Goal: Task Accomplishment & Management: Use online tool/utility

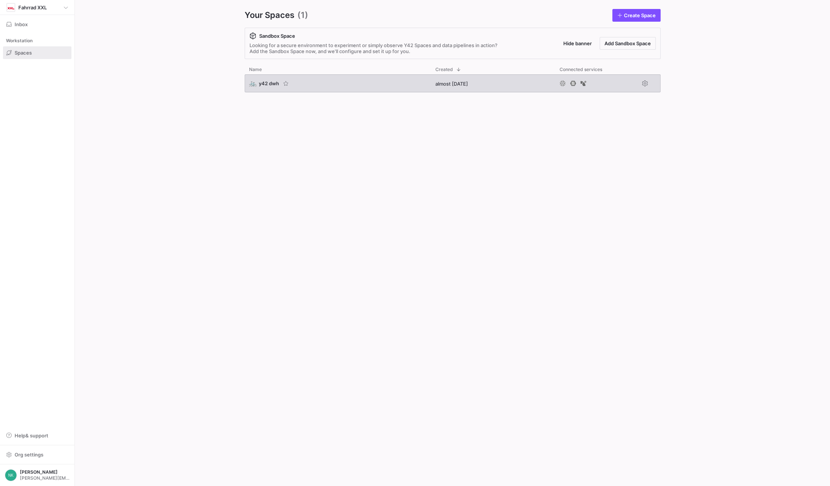
click at [260, 83] on span "y42 dwh" at bounding box center [269, 83] width 20 height 6
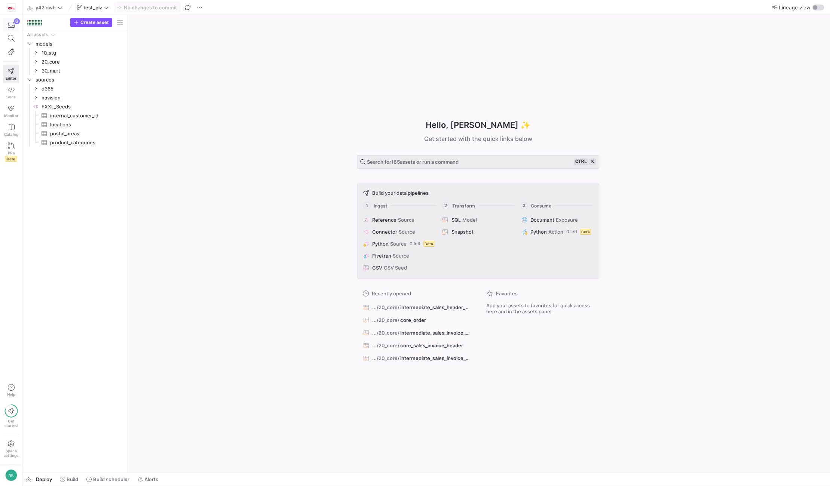
click at [12, 24] on icon "button" at bounding box center [11, 24] width 7 height 7
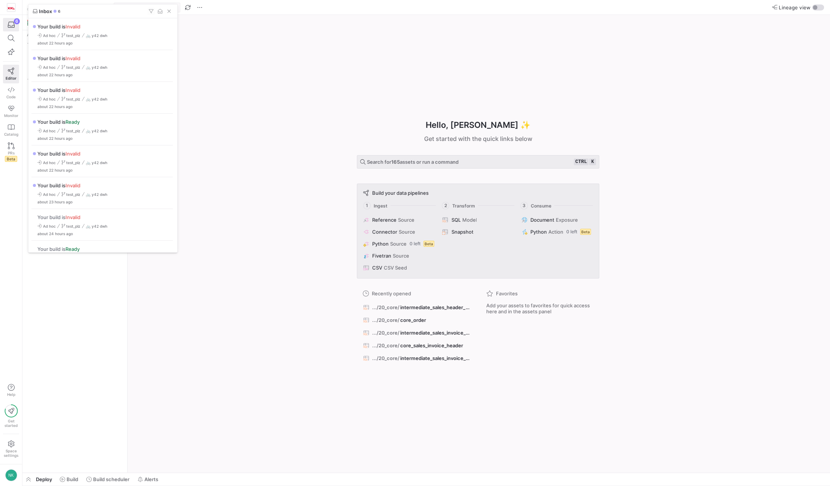
click at [246, 140] on div at bounding box center [415, 243] width 830 height 486
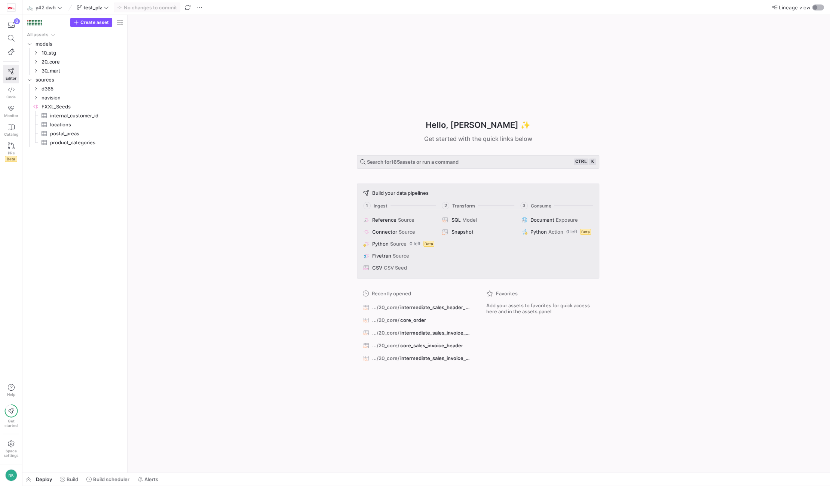
click at [816, 10] on div "button" at bounding box center [818, 7] width 12 height 6
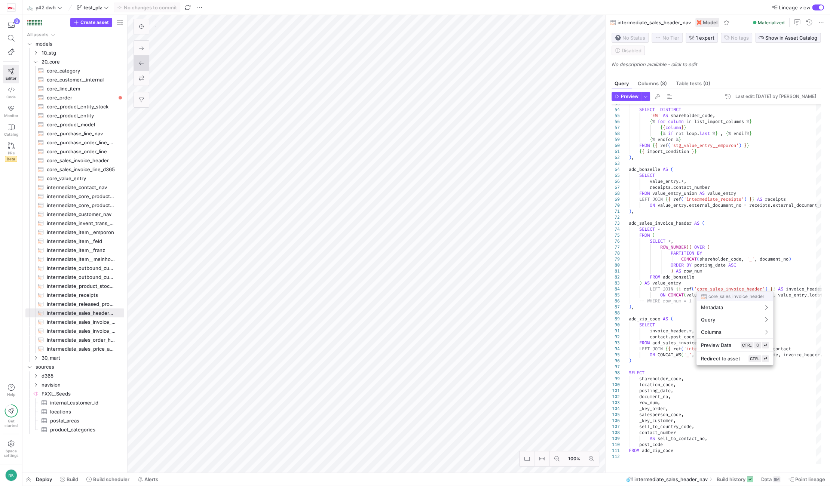
click at [717, 286] on div at bounding box center [415, 243] width 830 height 486
click at [714, 290] on div at bounding box center [415, 243] width 830 height 486
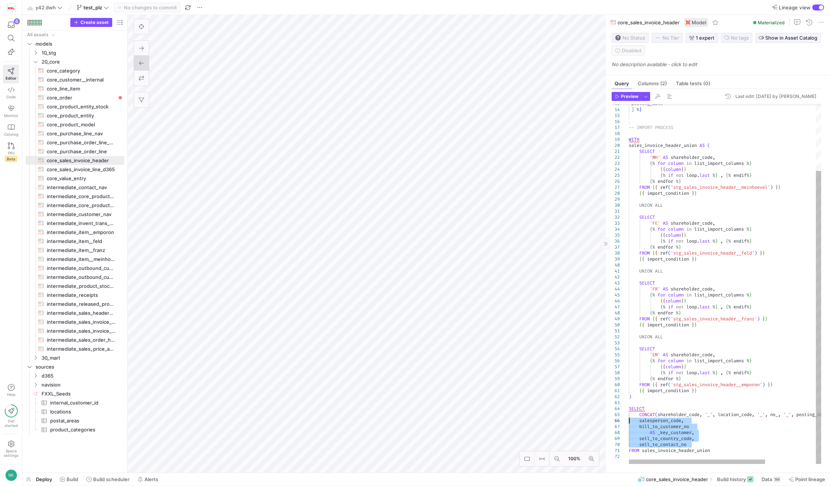
drag, startPoint x: 691, startPoint y: 446, endPoint x: 629, endPoint y: 422, distance: 65.7
click at [629, 422] on div "'posting_date' ] % } -- IMPORT PROCESS WITH sales_invoice_header_union AS ( SEL…" at bounding box center [761, 243] width 264 height 441
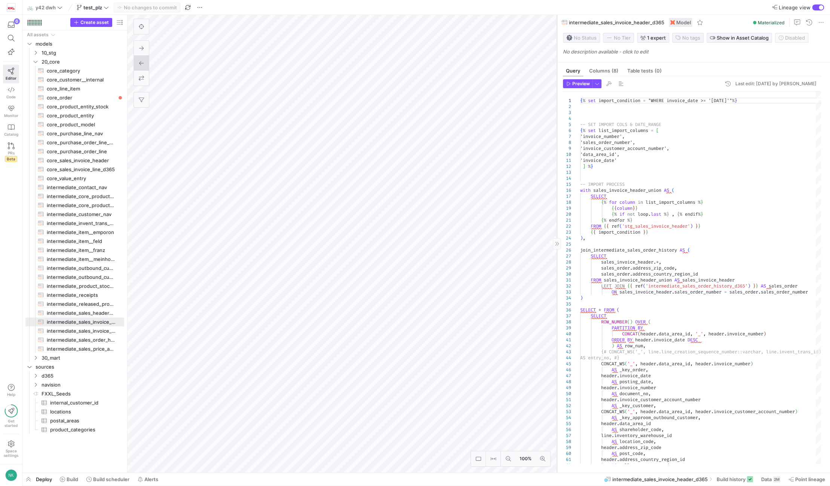
drag, startPoint x: 605, startPoint y: 54, endPoint x: 557, endPoint y: 53, distance: 48.6
click at [557, 53] on div at bounding box center [557, 244] width 0 height 458
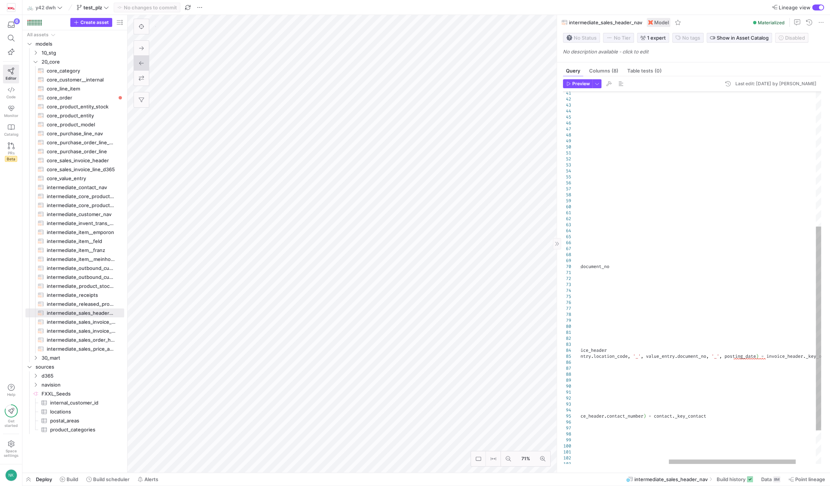
click at [746, 359] on div "UNION ALL SELECT DISTINCT 'EM' AS shareholder_code , { % for column in list_imp…" at bounding box center [636, 185] width 447 height 681
click at [732, 358] on div "UNION ALL SELECT DISTINCT 'EM' AS shareholder_code , { % for column in list_imp…" at bounding box center [636, 185] width 447 height 681
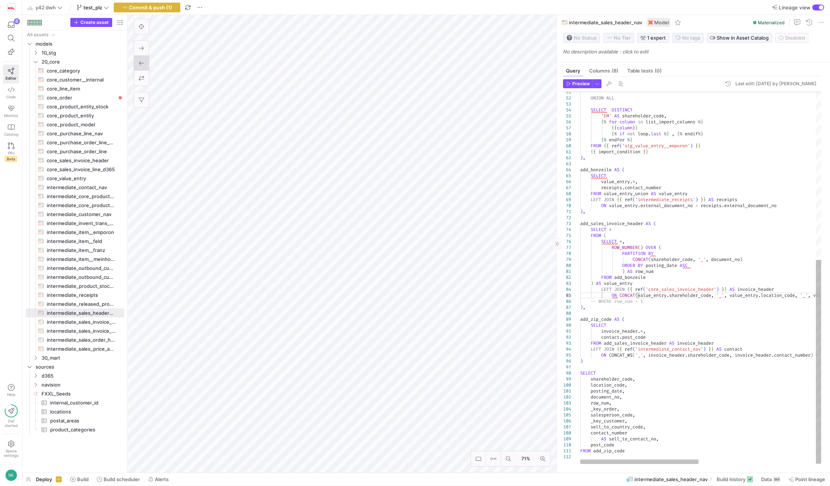
click at [642, 182] on div "UNION ALL SELECT DISTINCT 'EM' AS shareholder_code , { % for column in list_imp…" at bounding box center [819, 124] width 479 height 681
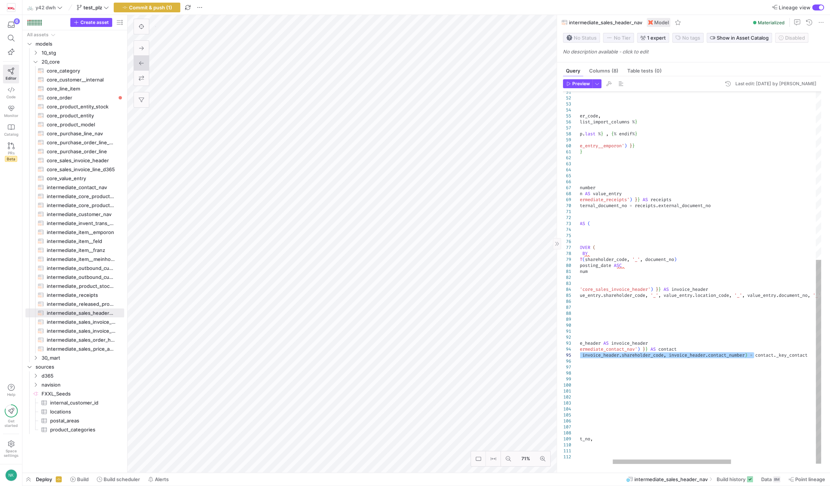
drag, startPoint x: 610, startPoint y: 356, endPoint x: 753, endPoint y: 354, distance: 143.3
click at [753, 354] on div "UNION ALL SELECT DISTINCT 'EM' AS shareholder_code , { % for column in list_imp…" at bounding box center [753, 124] width 479 height 681
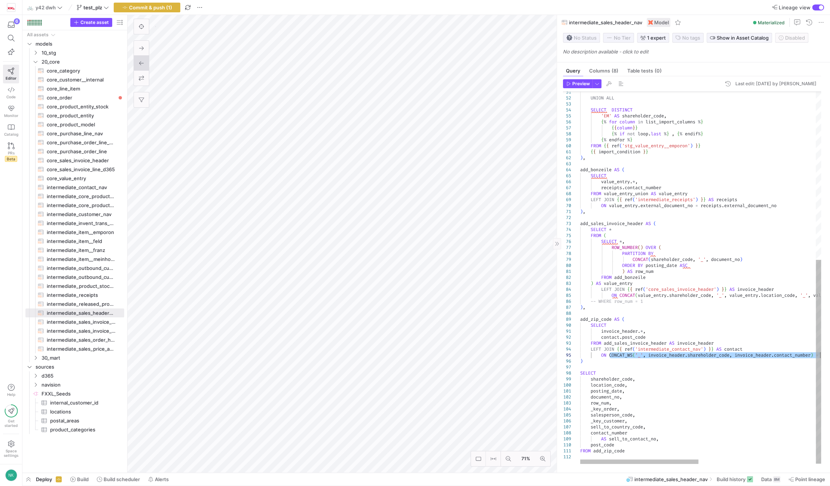
click at [725, 313] on div "UNION ALL SELECT DISTINCT 'EM' AS shareholder_code , { % for column in list_imp…" at bounding box center [819, 124] width 479 height 681
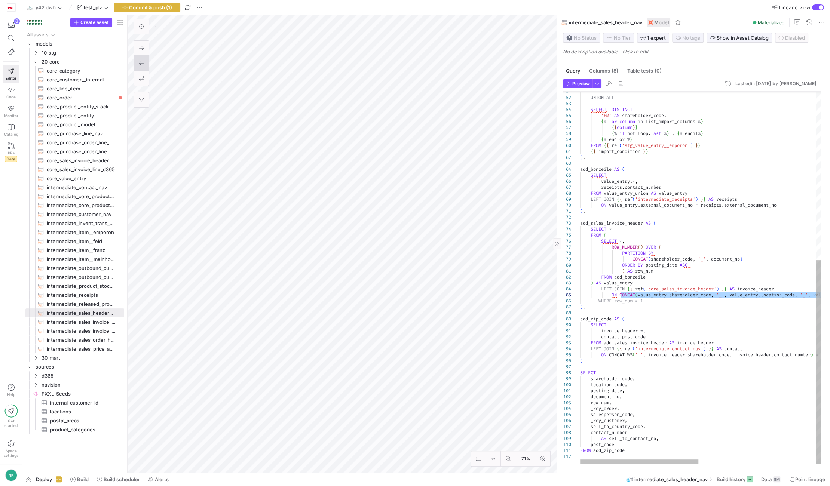
drag, startPoint x: 756, startPoint y: 294, endPoint x: 620, endPoint y: 298, distance: 136.2
click at [620, 298] on div "UNION ALL SELECT DISTINCT 'EM' AS shareholder_code , { % for column in list_imp…" at bounding box center [819, 123] width 479 height 681
click at [643, 181] on div "UNION ALL SELECT DISTINCT 'EM' AS shareholder_code , { % for column in list_imp…" at bounding box center [819, 123] width 479 height 681
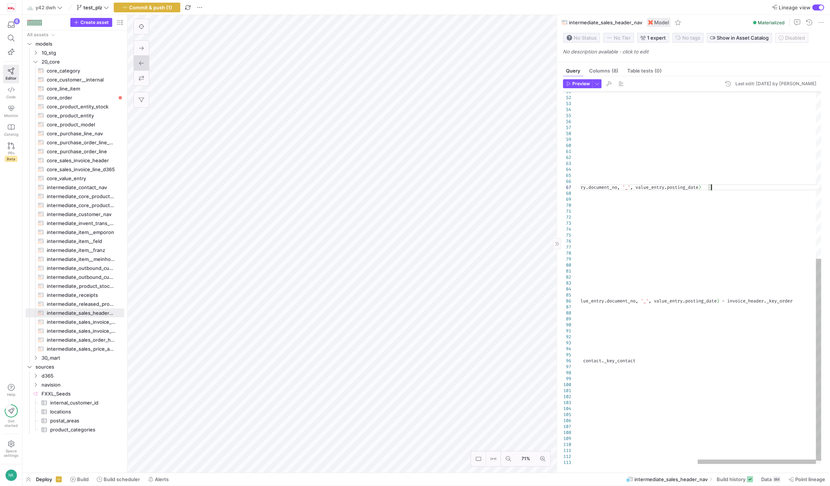
click at [715, 188] on div "UNION ALL SELECT DISTINCT 'EM' AS shareholder_code , { % for column in list_imp…" at bounding box center [581, 126] width 479 height 687
click at [712, 186] on div "UNION ALL SELECT DISTINCT 'EM' AS shareholder_code , { % for column in list_imp…" at bounding box center [581, 126] width 479 height 687
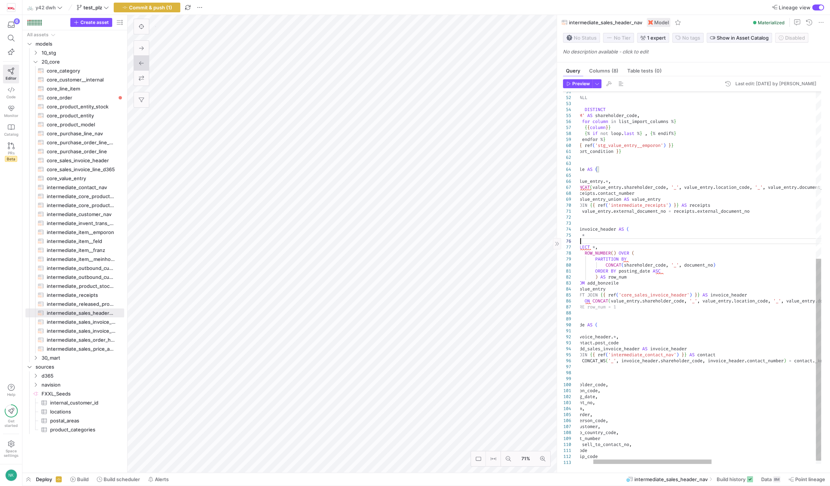
click at [710, 244] on div "UNION ALL SELECT DISTINCT 'EM' AS shareholder_code , { % for column in list_imp…" at bounding box center [792, 126] width 479 height 687
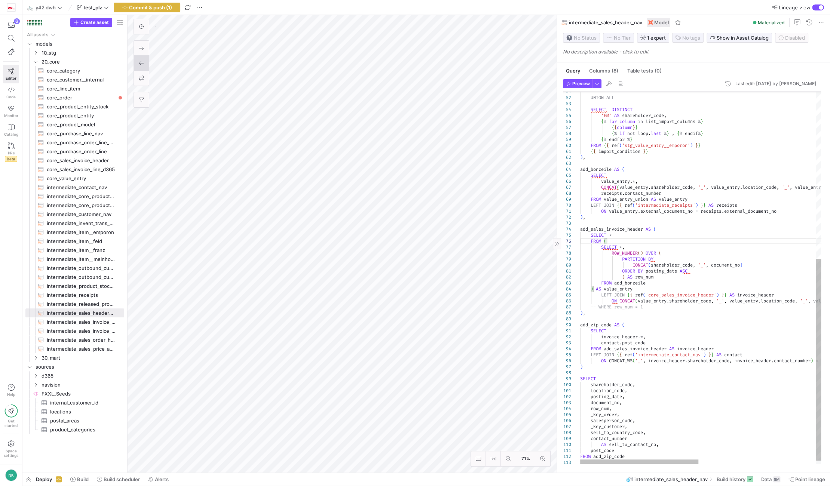
click at [686, 300] on div "UNION ALL SELECT DISTINCT 'EM' AS shareholder_code , { % for column in list_imp…" at bounding box center [819, 126] width 479 height 687
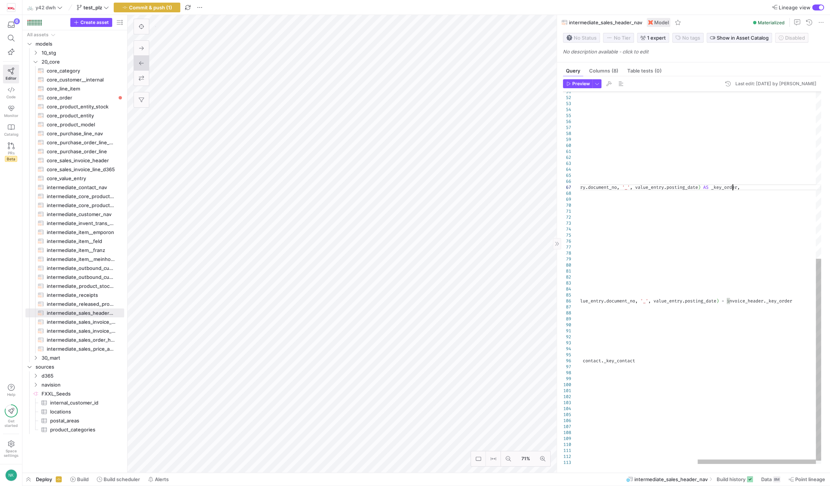
click at [731, 188] on div "UNION ALL SELECT DISTINCT 'EM' AS shareholder_code , { % for column in list_imp…" at bounding box center [581, 126] width 479 height 687
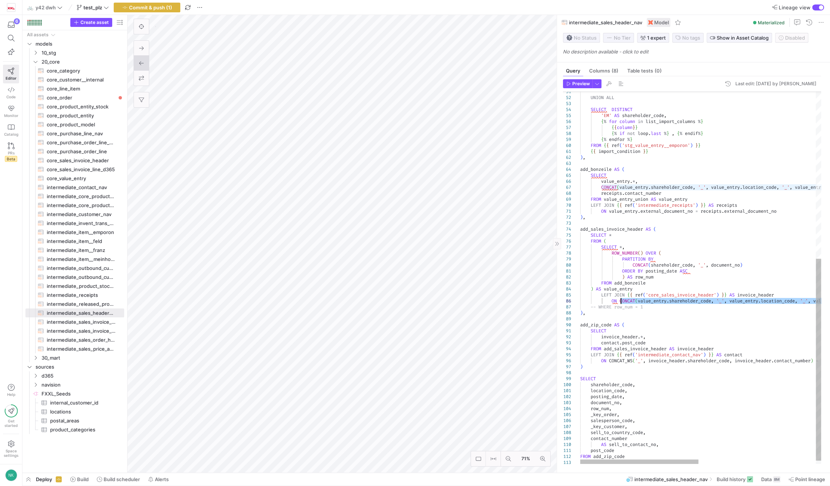
drag, startPoint x: 729, startPoint y: 301, endPoint x: 620, endPoint y: 301, distance: 108.5
click at [620, 301] on div "UNION ALL SELECT DISTINCT 'EM' AS shareholder_code , { % for column in list_imp…" at bounding box center [819, 126] width 479 height 687
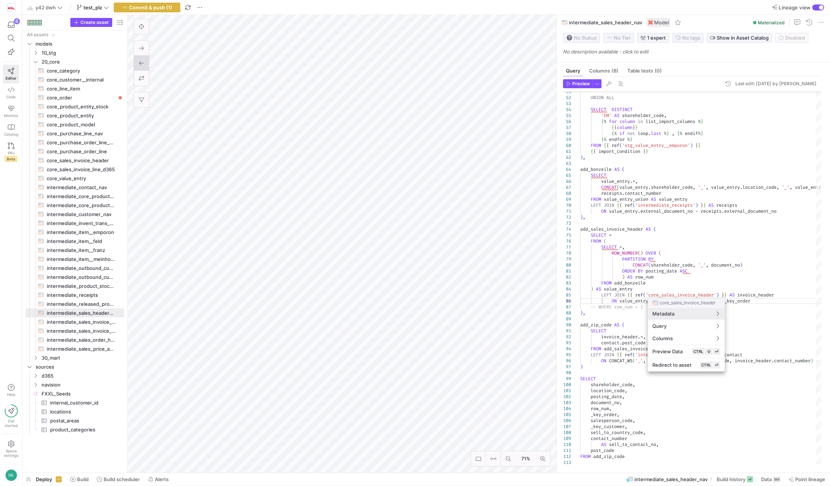
click at [682, 270] on div at bounding box center [415, 243] width 830 height 486
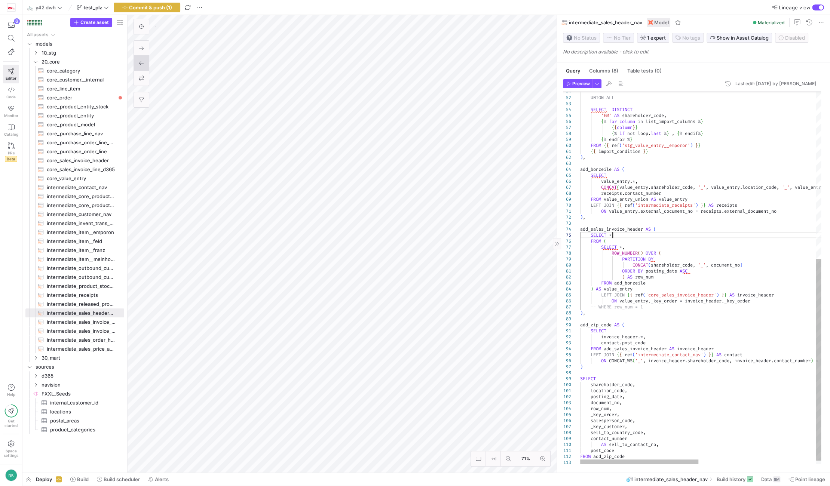
click at [616, 235] on div "UNION ALL SELECT DISTINCT 'EM' AS shareholder_code , { % for column in list_imp…" at bounding box center [819, 126] width 479 height 687
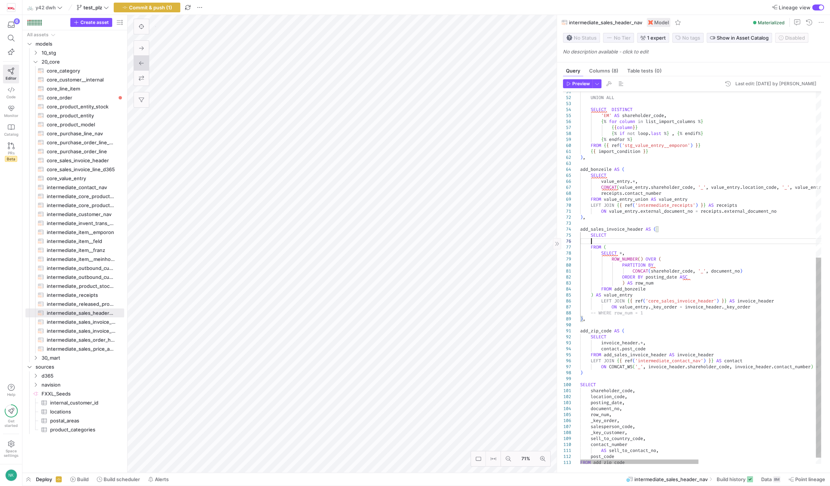
scroll to position [36, 10]
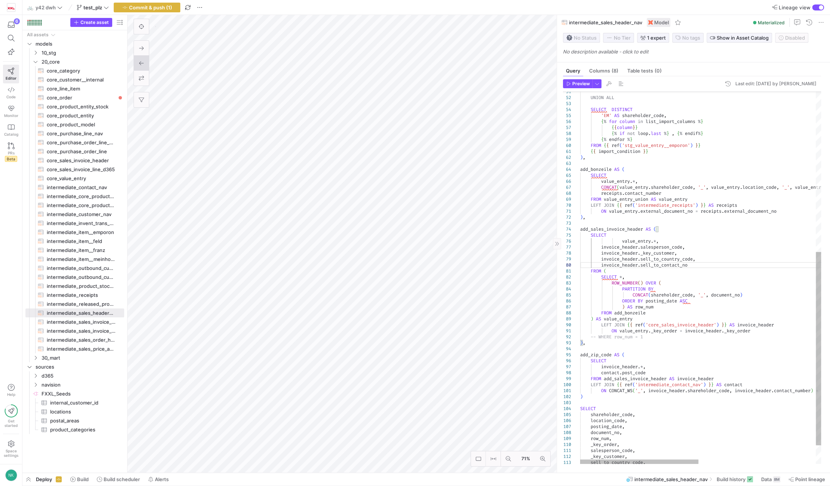
click at [631, 240] on div "UNION ALL SELECT DISTINCT 'EM' AS shareholder_code , { % for column in list_imp…" at bounding box center [819, 141] width 479 height 717
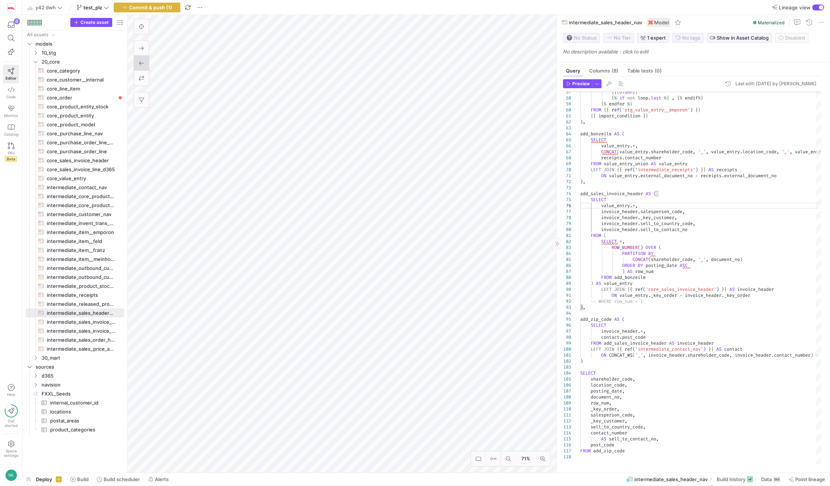
type textarea "{% set import_condition = "WHERE posting_date >= '[DATE]'" %} -- SET IMPORT COL…"
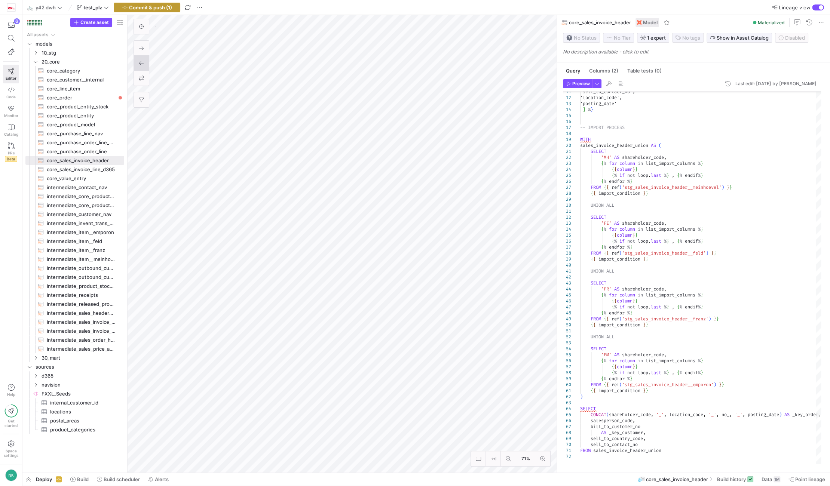
click at [137, 6] on span "Commit & push (1)" at bounding box center [150, 7] width 43 height 6
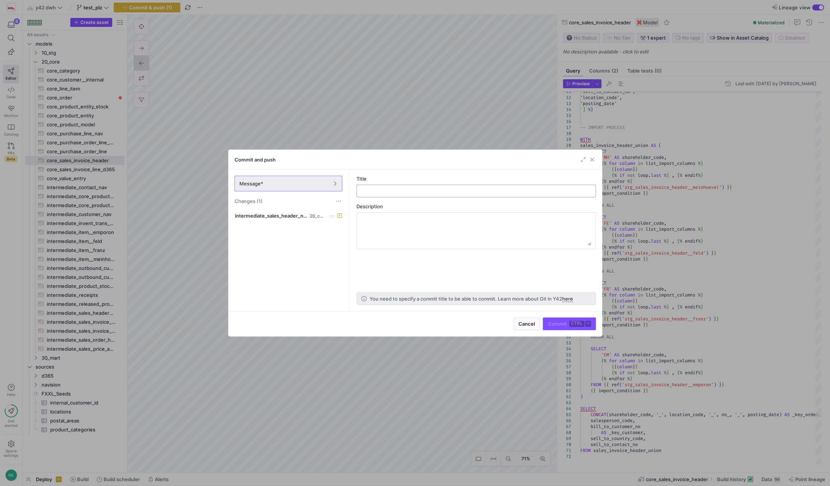
click at [377, 190] on input "text" at bounding box center [476, 191] width 227 height 6
type input "adjust model"
click at [554, 328] on span "submit" at bounding box center [569, 324] width 52 height 12
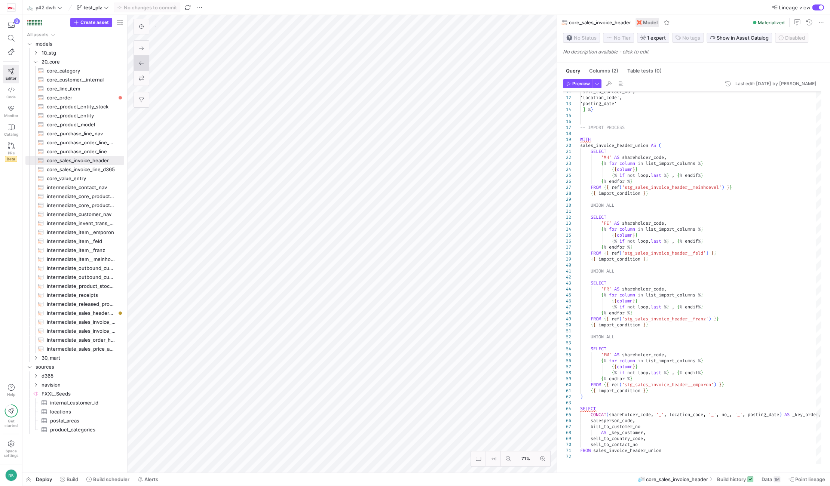
type textarea "{% set import_condition = "WHERE posting_date >= '[DATE]'" %} --WHERE sales_amo…"
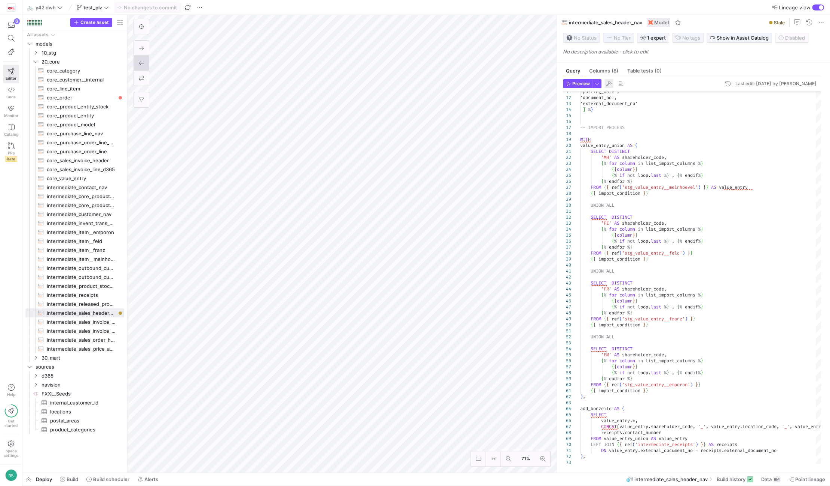
click at [611, 83] on span "button" at bounding box center [609, 83] width 9 height 9
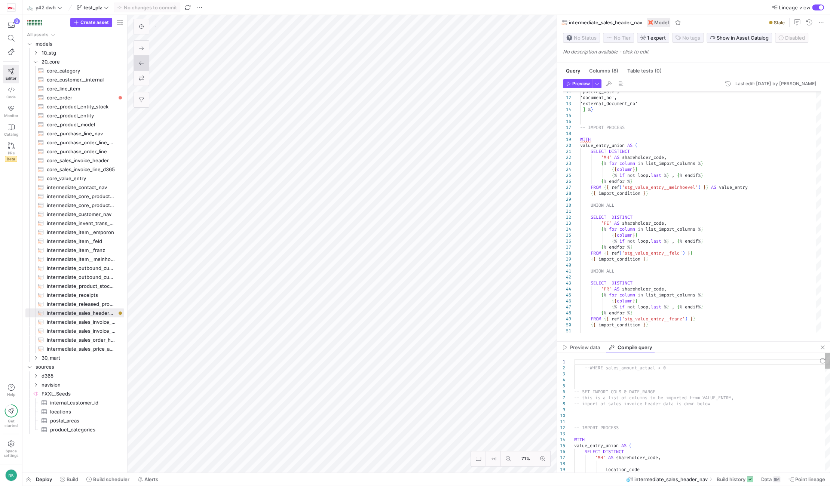
type textarea "--WHERE sales_amount_actual > 0 -- SET IMPORT COLS & DATE_RANGE -- this is a li…"
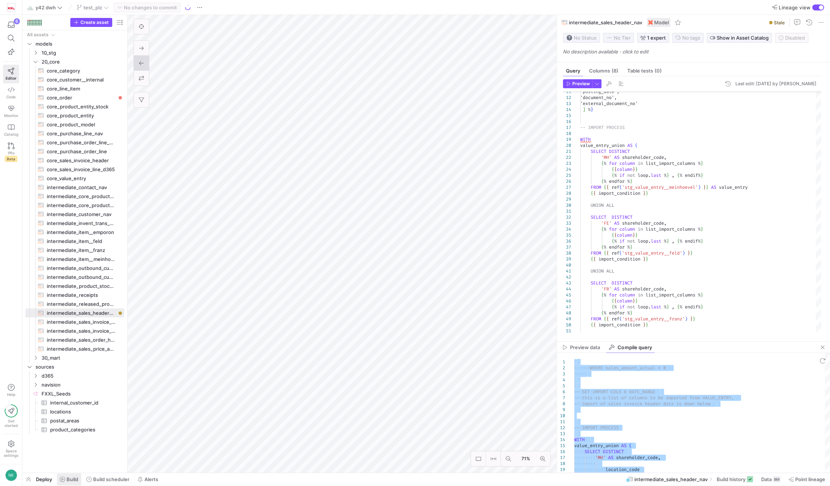
click at [64, 480] on icon at bounding box center [62, 479] width 5 height 5
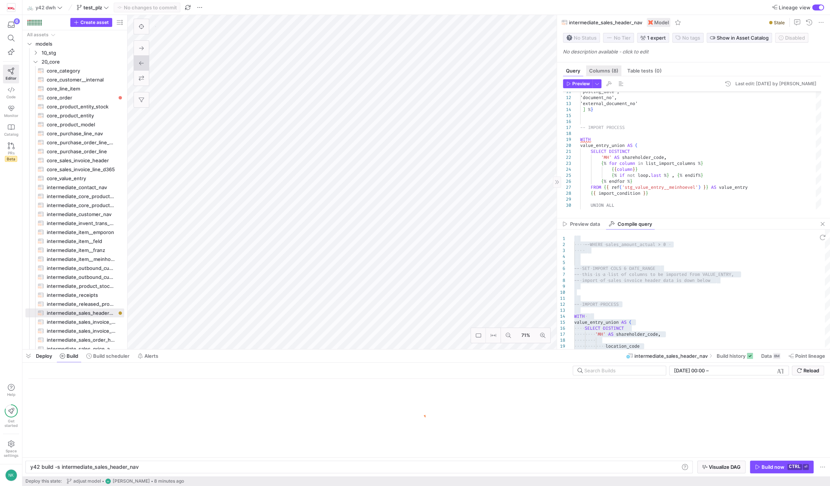
click at [606, 68] on span "Columns (8)" at bounding box center [603, 70] width 29 height 5
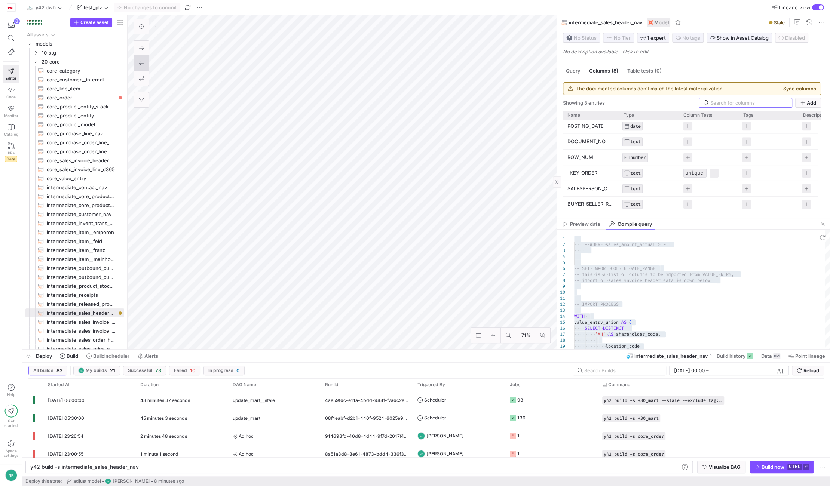
scroll to position [33, 0]
click at [762, 465] on div "Build now" at bounding box center [773, 467] width 23 height 6
click at [293, 395] on span "Ad hoc" at bounding box center [274, 401] width 83 height 18
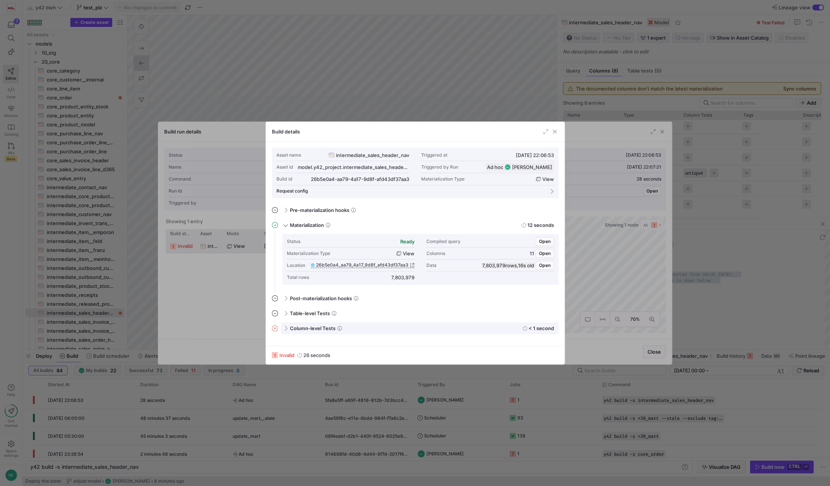
click at [283, 327] on span at bounding box center [285, 328] width 6 height 3
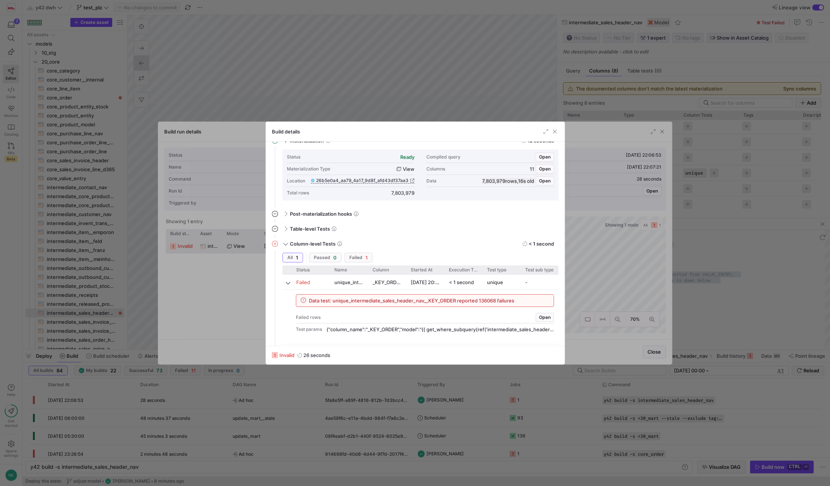
scroll to position [90, 0]
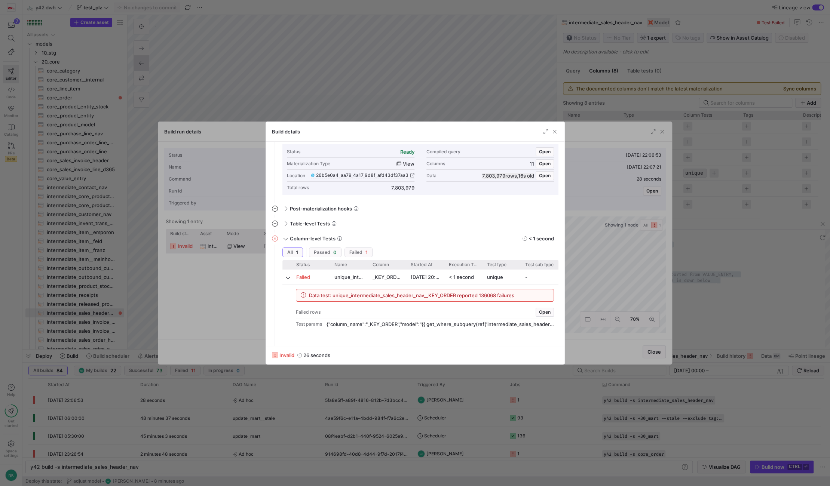
click at [349, 295] on span "Data test: unique_intermediate_sales_header_nav__KEY_ORDER reported 136068 fail…" at bounding box center [411, 296] width 205 height 6
click at [554, 133] on span "button" at bounding box center [554, 131] width 7 height 7
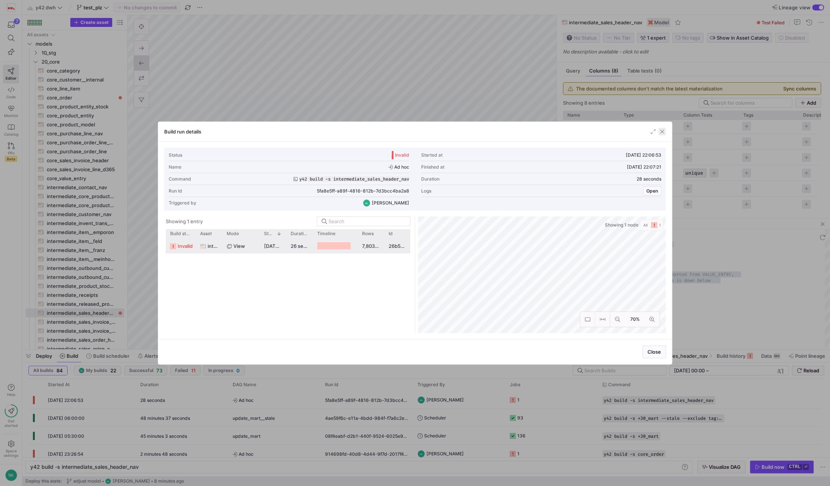
click at [664, 130] on span "button" at bounding box center [661, 131] width 7 height 7
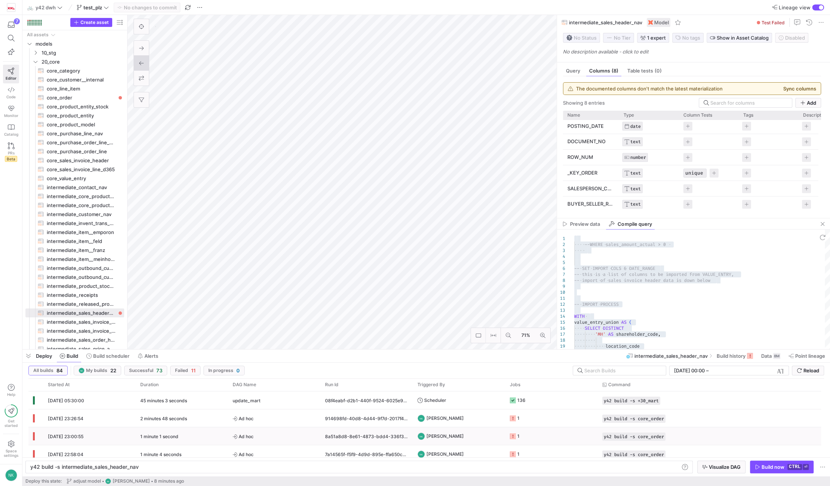
scroll to position [0, 0]
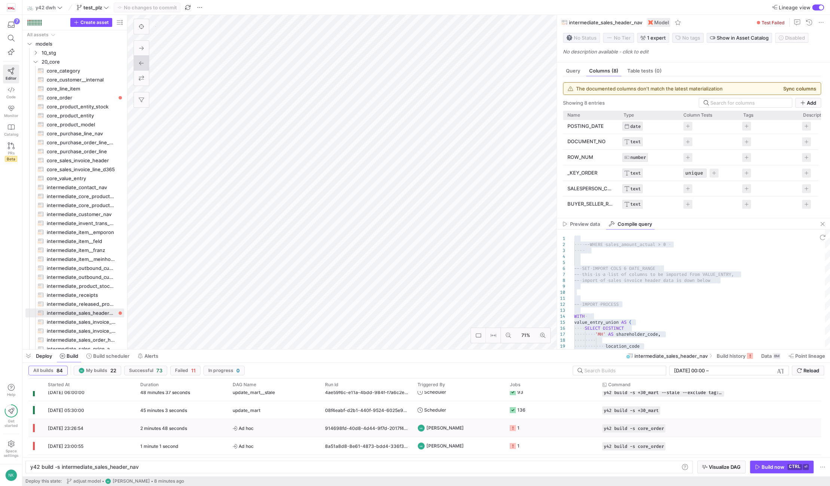
click at [215, 430] on div "2 minutes 48 seconds" at bounding box center [182, 428] width 92 height 18
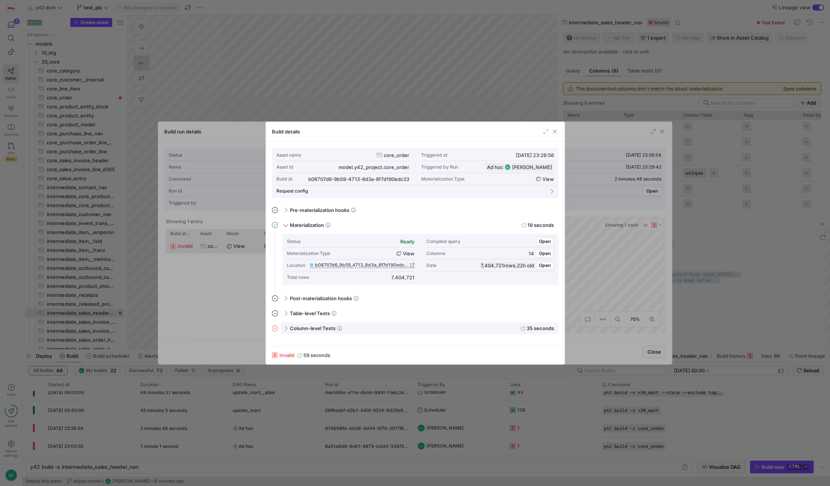
click at [288, 328] on div "Column-level Tests 35 seconds" at bounding box center [420, 328] width 278 height 12
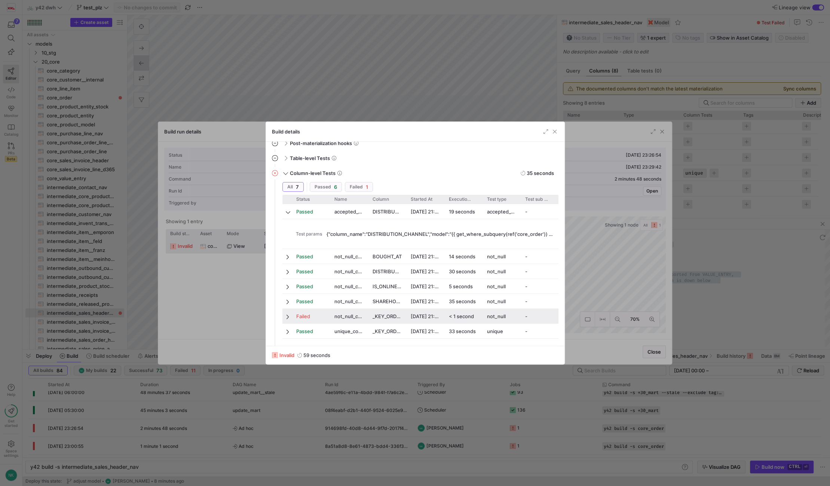
click at [285, 316] on div at bounding box center [286, 316] width 9 height 15
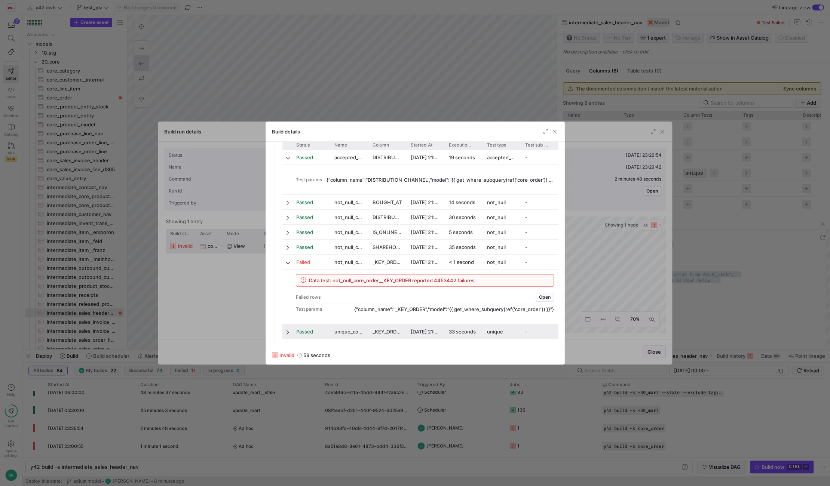
click at [292, 331] on div "Passed" at bounding box center [311, 331] width 38 height 15
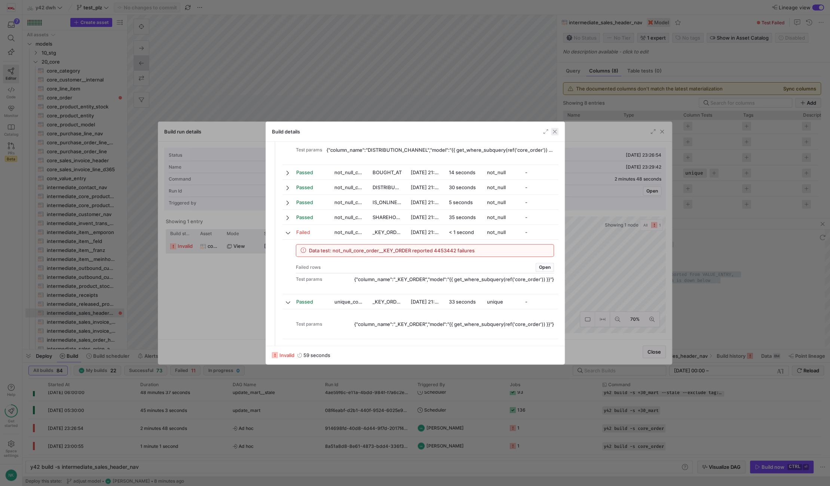
click at [556, 133] on span "button" at bounding box center [554, 131] width 7 height 7
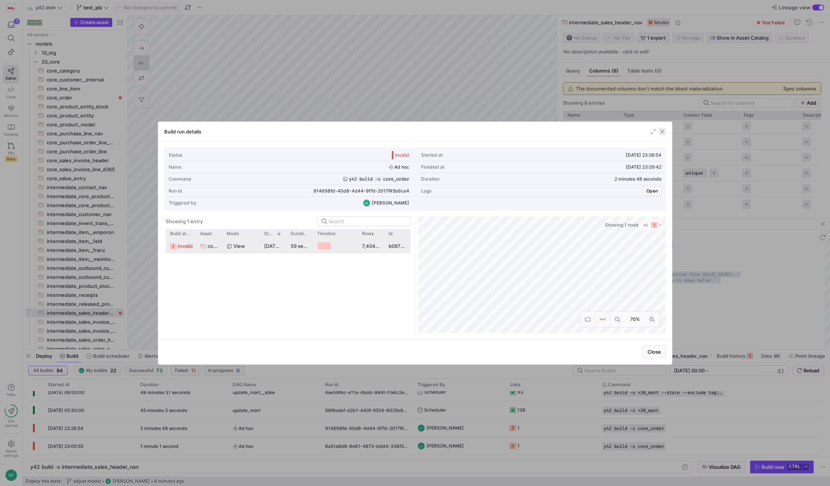
click at [664, 134] on span "button" at bounding box center [661, 131] width 7 height 7
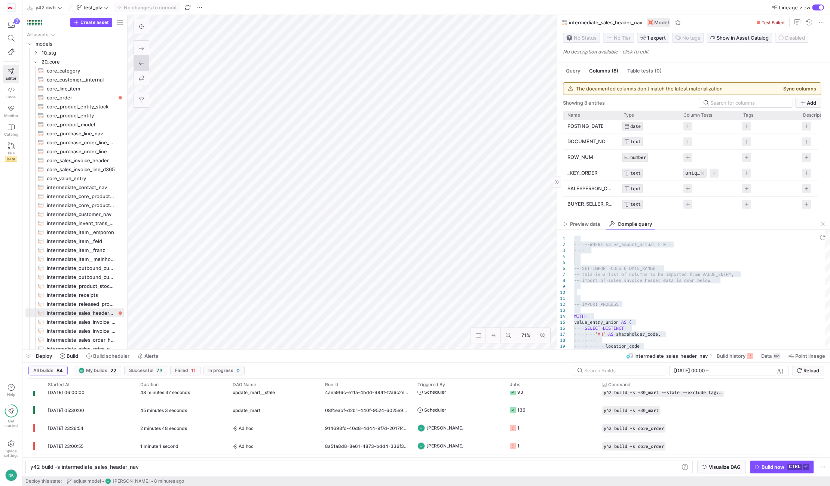
click at [702, 174] on span "Press SPACE to select this row." at bounding box center [702, 173] width 4 height 4
click at [127, 9] on icon "button" at bounding box center [124, 7] width 5 height 5
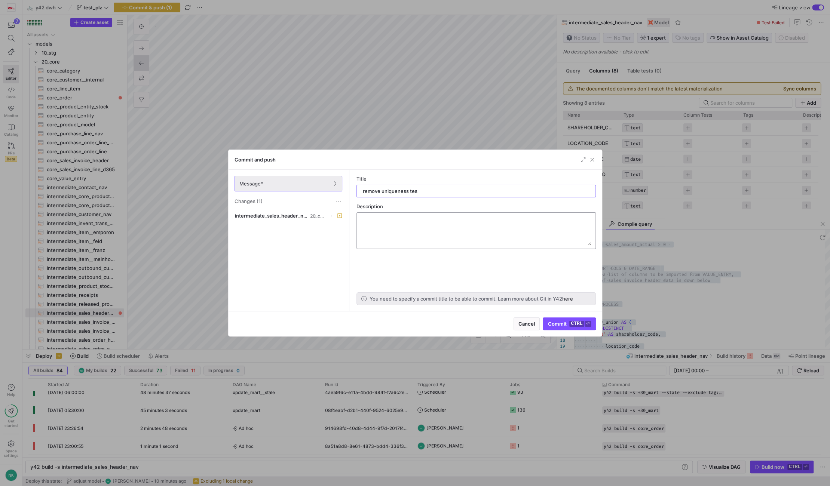
type input "remove uniqueness test"
click at [570, 327] on span "submit" at bounding box center [569, 324] width 52 height 12
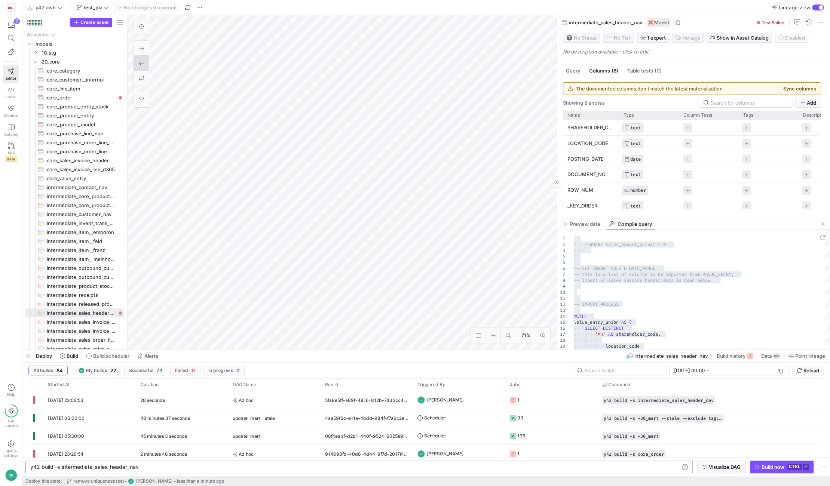
click at [149, 463] on div "y42 build -s intermediate_sales_header_nav y42 build -s intermediate_sales_head…" at bounding box center [358, 467] width 667 height 13
click at [144, 469] on div "y42 build -s intermediate_sales_header_nav" at bounding box center [354, 467] width 649 height 6
type textarea "y42 build -s intermediate_sales_header_nav+1"
click at [765, 463] on span "button" at bounding box center [781, 467] width 63 height 12
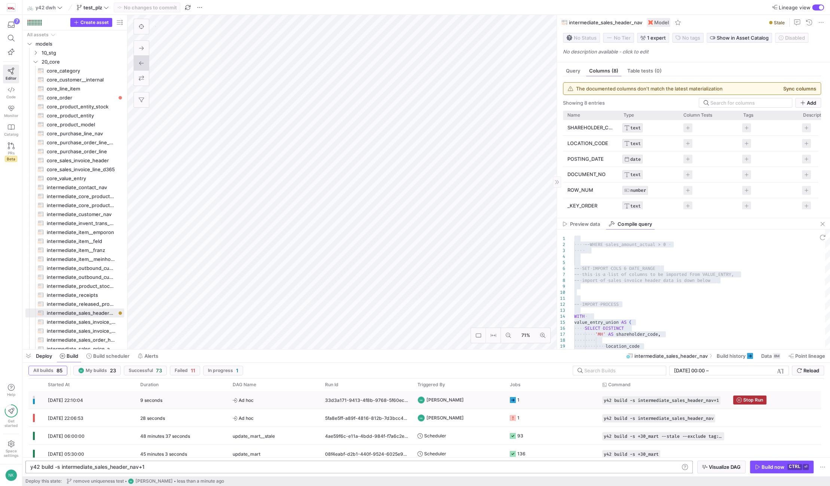
click at [252, 406] on span "Ad hoc" at bounding box center [274, 401] width 83 height 18
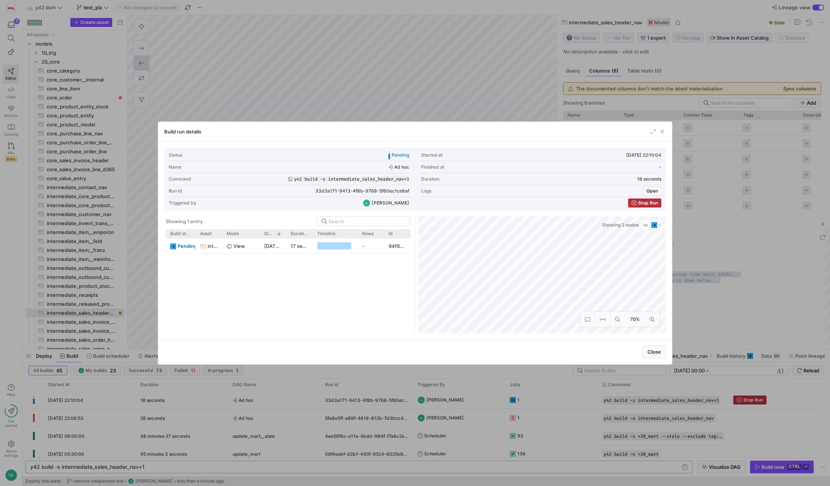
click at [572, 70] on div at bounding box center [415, 243] width 830 height 486
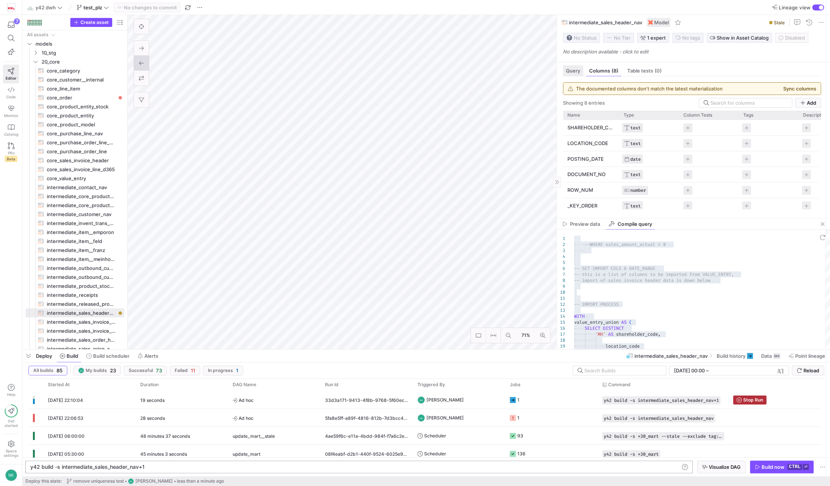
click at [575, 74] on div "Query" at bounding box center [573, 70] width 20 height 11
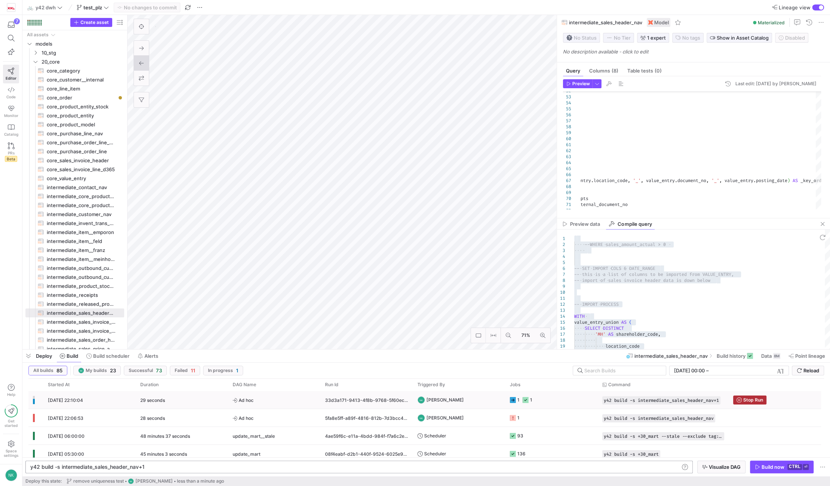
click at [281, 403] on span "Ad hoc" at bounding box center [274, 401] width 83 height 18
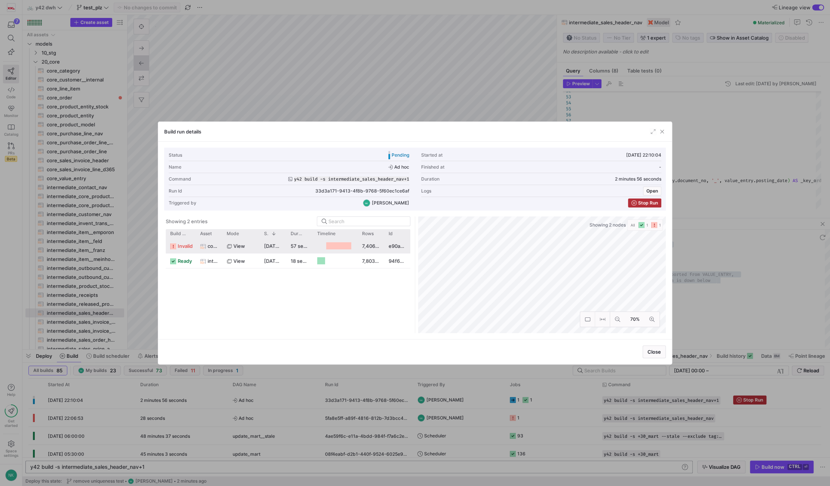
click at [358, 251] on div "7,406,133" at bounding box center [371, 246] width 27 height 15
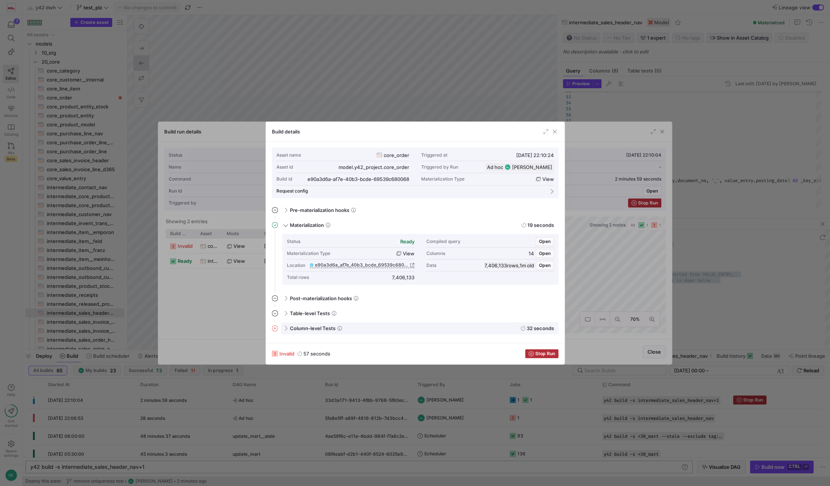
click at [288, 327] on div "Column-level Tests 32 seconds" at bounding box center [420, 328] width 278 height 12
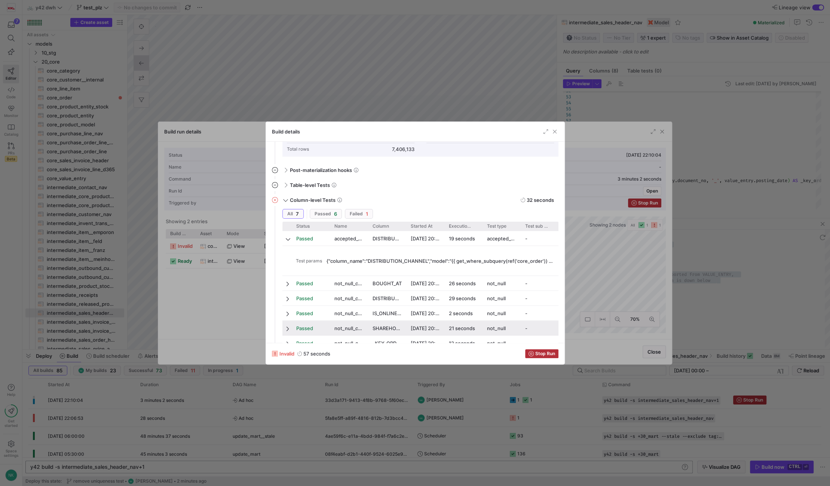
scroll to position [158, 0]
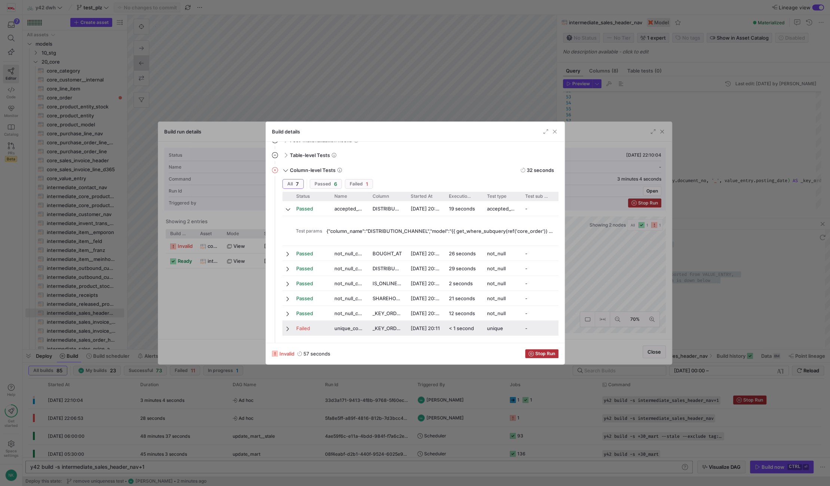
click at [288, 328] on span at bounding box center [288, 329] width 5 height 6
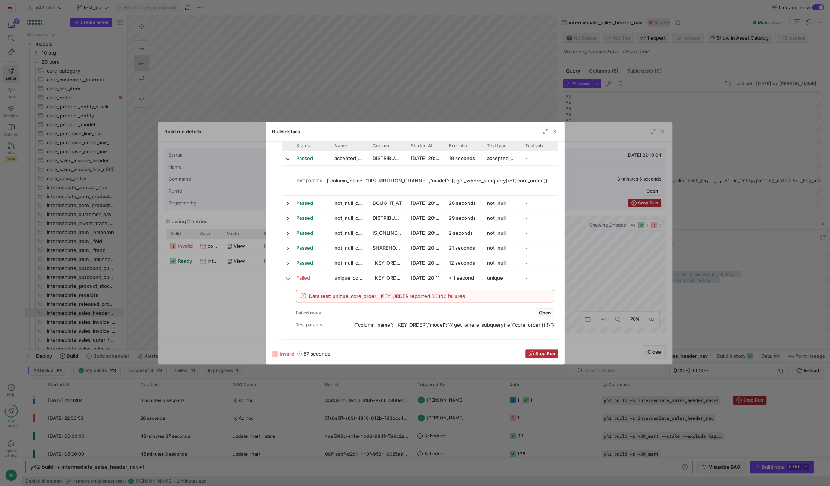
scroll to position [212, 0]
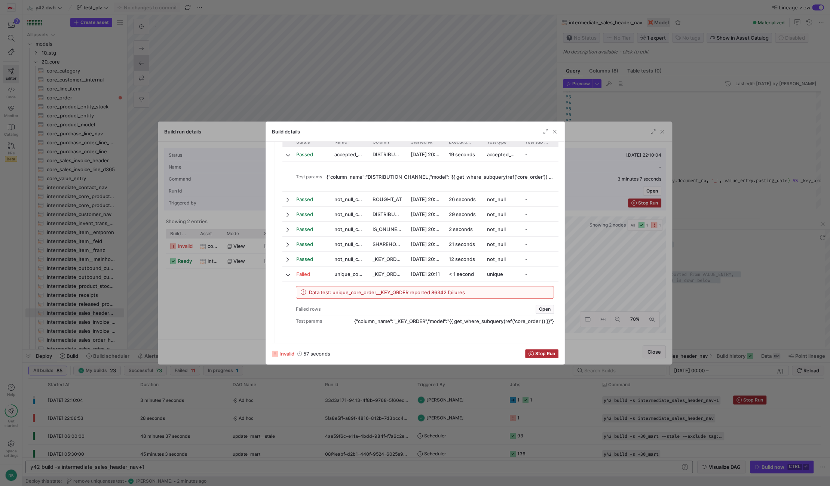
click at [354, 290] on span "Data test: unique_core_order__KEY_ORDER reported 86342 failures" at bounding box center [387, 293] width 156 height 6
click at [538, 306] on span "button" at bounding box center [545, 309] width 18 height 8
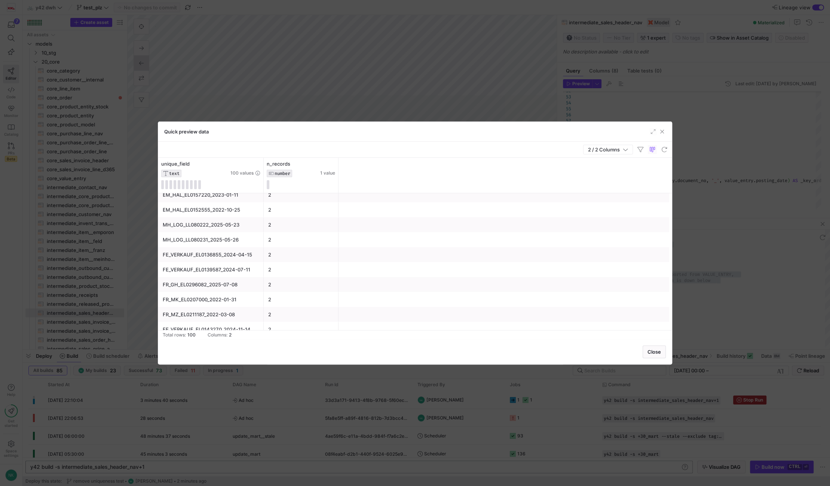
scroll to position [189, 0]
click at [226, 266] on div "FR_MK_EL0207000_2022-01-31" at bounding box center [211, 266] width 97 height 15
click at [659, 132] on span "button" at bounding box center [661, 131] width 7 height 7
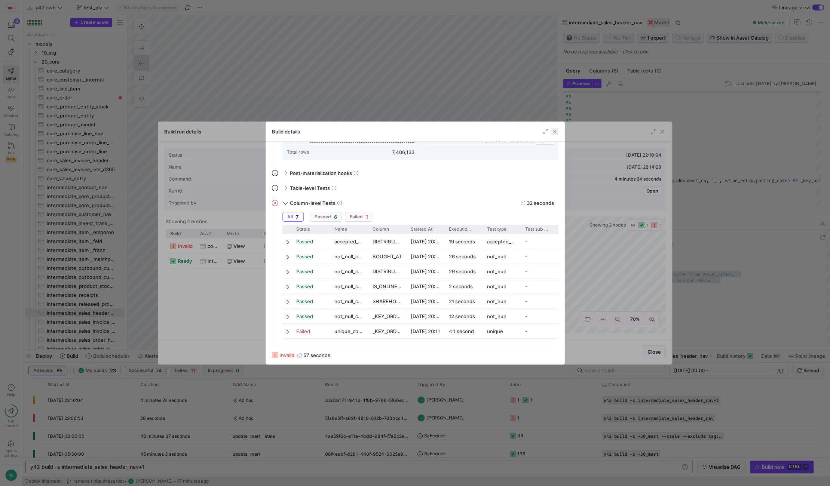
click at [555, 131] on span "button" at bounding box center [554, 131] width 7 height 7
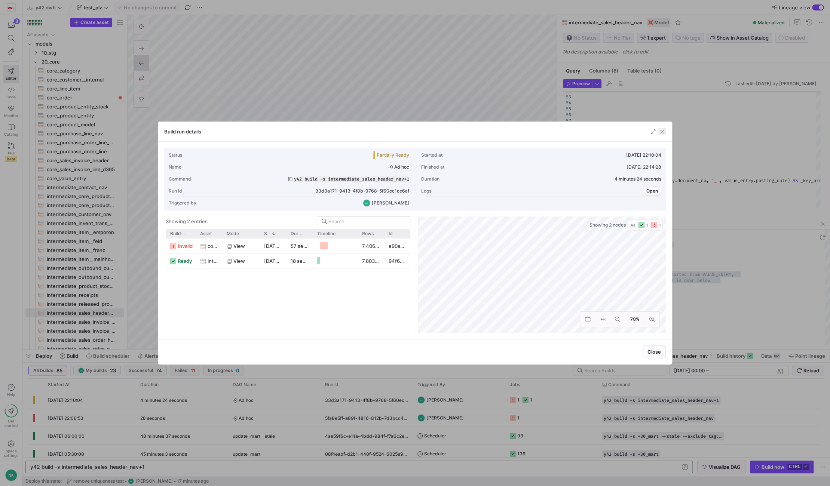
click at [663, 133] on span "button" at bounding box center [661, 131] width 7 height 7
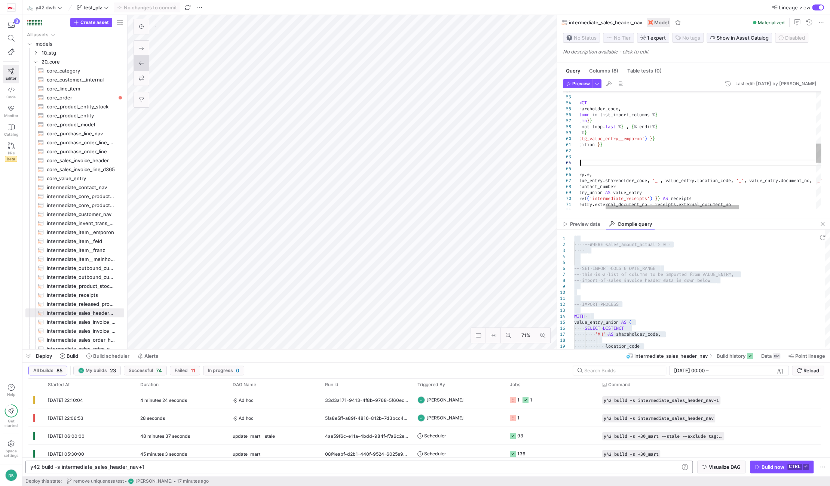
click at [662, 161] on div "UNION ALL SELECT DISTINCT 'EM' AS shareholder_code , { % for column in list_imp…" at bounding box center [747, 135] width 425 height 717
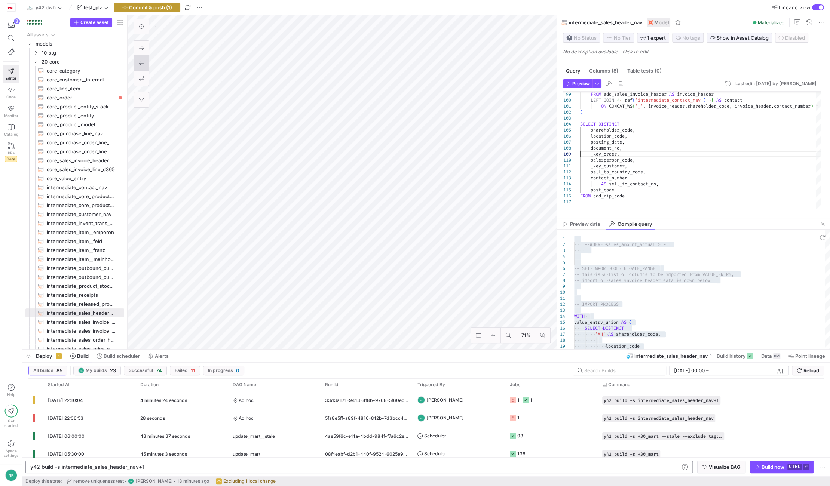
type textarea "ON CONCAT_WS('_', invoice_header.shareholder_code, invoice_[DOMAIN_NAME]_number…"
click at [146, 7] on span "Commit & push (1)" at bounding box center [150, 7] width 43 height 6
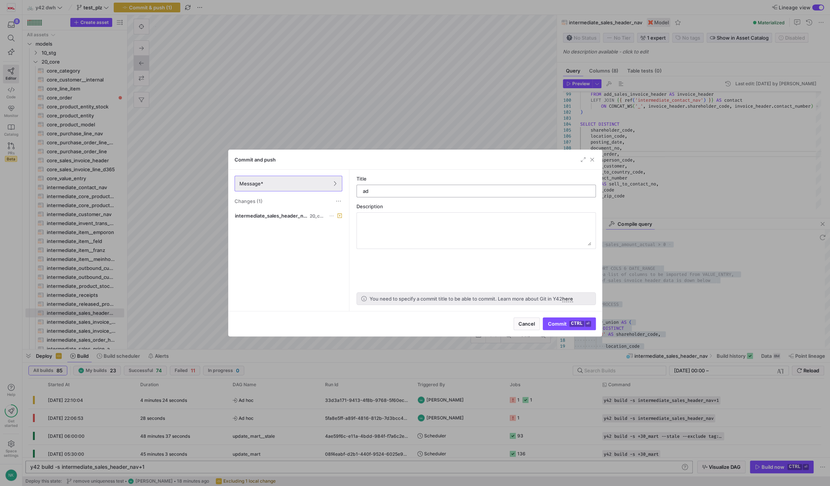
type input "a"
type input "remove duplicates"
click at [568, 326] on span "Commit ctrl ⏎" at bounding box center [569, 324] width 43 height 6
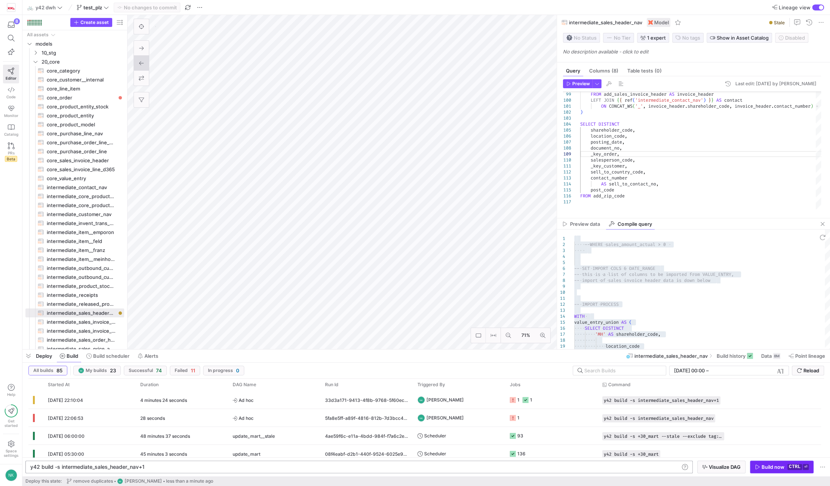
click at [771, 466] on div "Build now" at bounding box center [773, 467] width 23 height 6
click at [284, 404] on span "Ad hoc" at bounding box center [274, 401] width 83 height 18
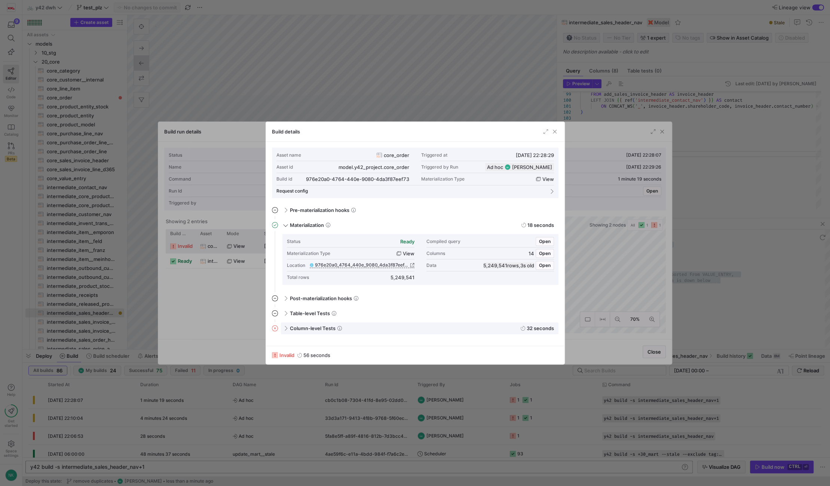
click at [286, 331] on div "Column-level Tests 32 seconds" at bounding box center [420, 328] width 278 height 12
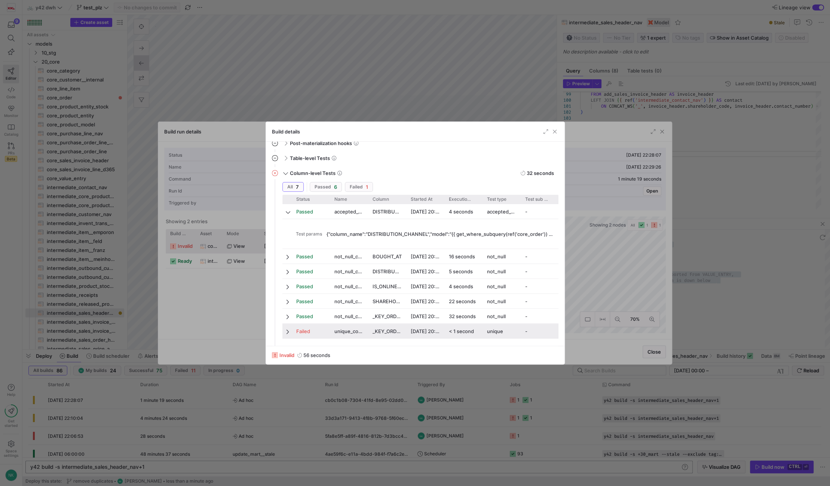
scroll to position [143, 0]
click at [287, 332] on span at bounding box center [288, 332] width 5 height 6
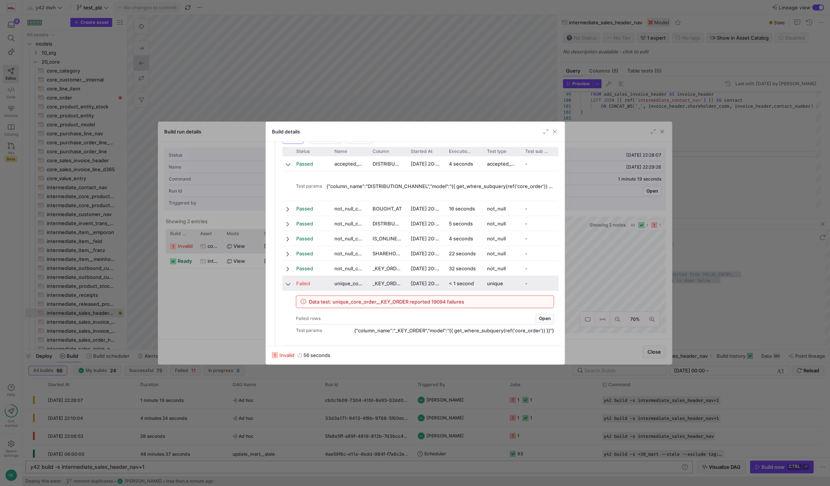
scroll to position [198, 0]
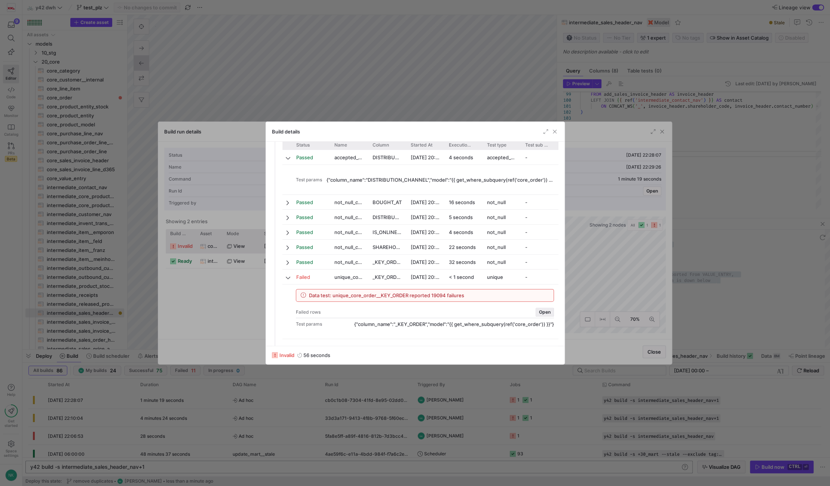
click at [541, 311] on span "Open" at bounding box center [545, 312] width 12 height 5
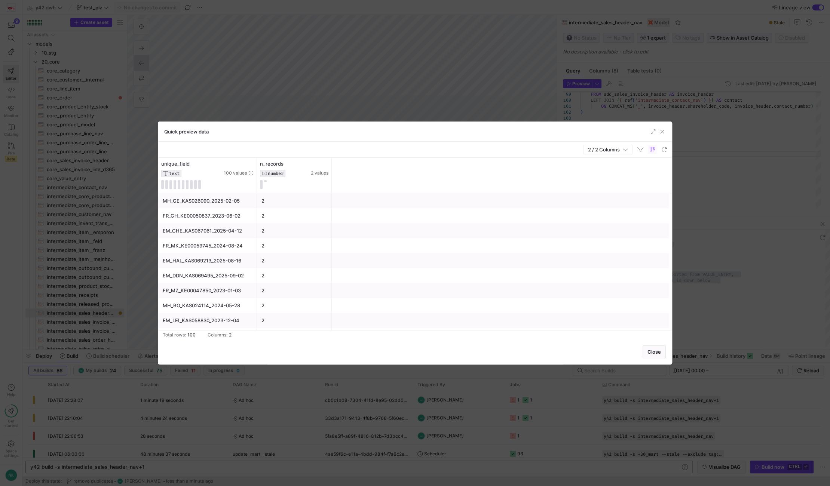
click at [190, 227] on div "EM_CHE_KAS067061_2025-04-12" at bounding box center [208, 231] width 90 height 15
click at [208, 287] on div "EM_HAL_KAS065694_2025-01-21" at bounding box center [208, 283] width 90 height 15
click at [660, 132] on span "button" at bounding box center [661, 131] width 7 height 7
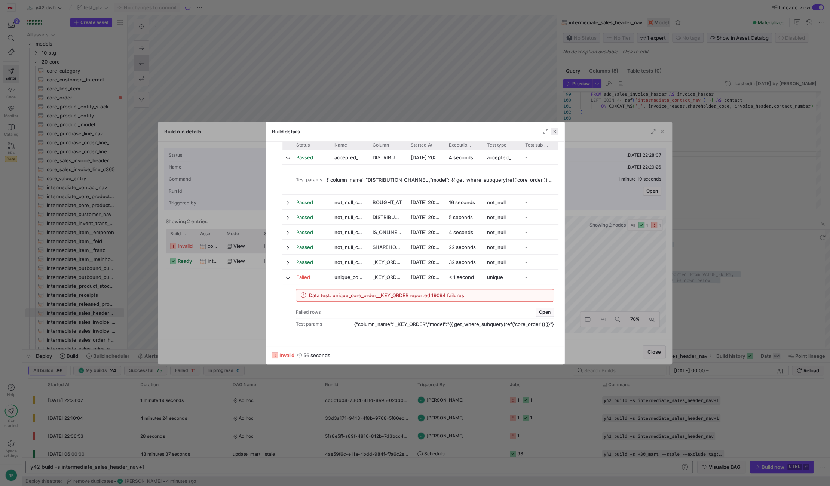
click at [556, 129] on span "button" at bounding box center [554, 131] width 7 height 7
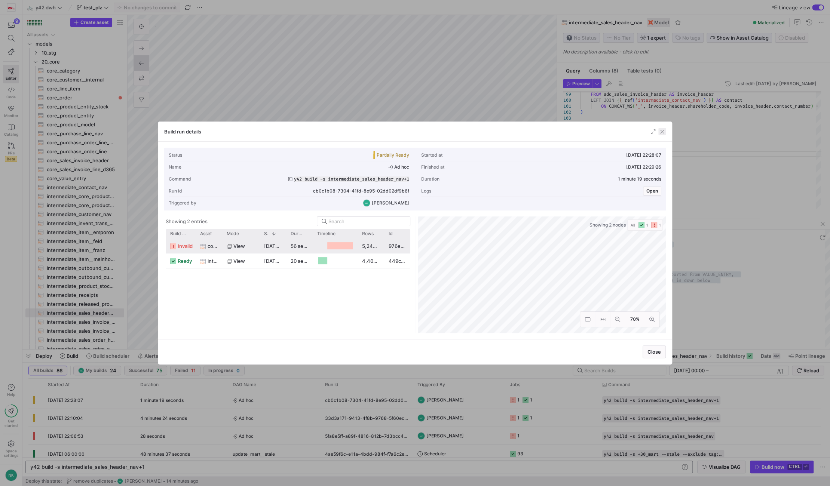
click at [661, 134] on span "button" at bounding box center [661, 131] width 7 height 7
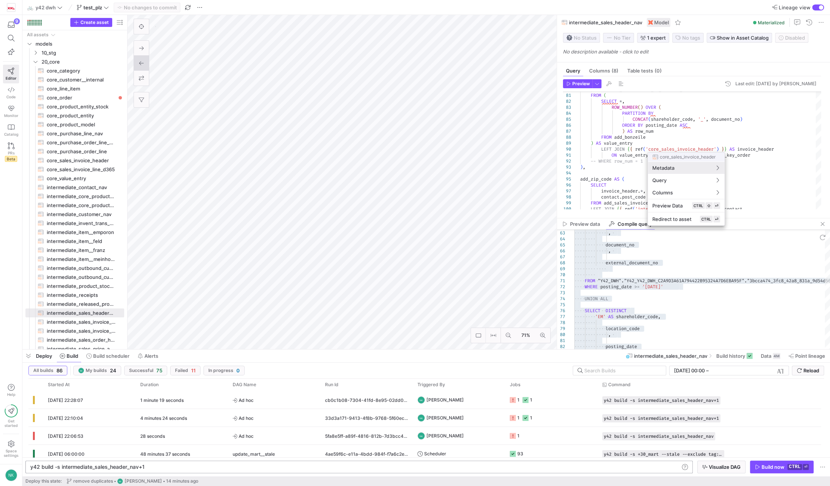
click at [660, 148] on div at bounding box center [415, 243] width 830 height 486
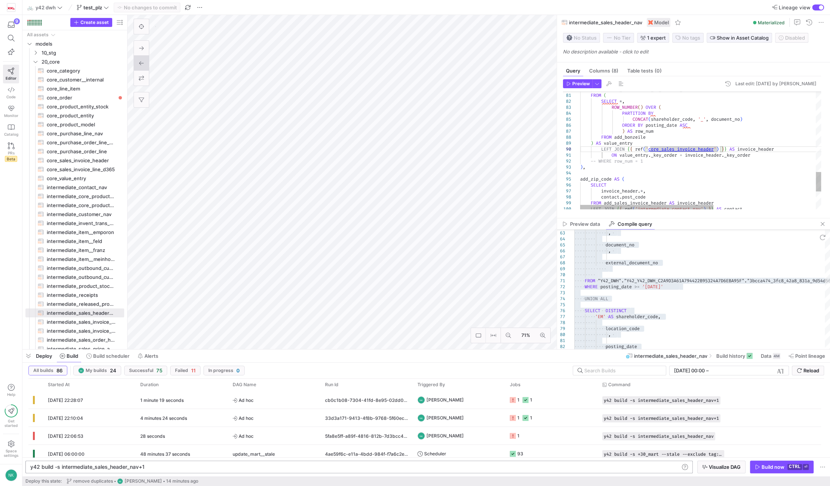
type textarea "{% set import_condition = "WHERE posting_date >= '[DATE]'" %} -- SET IMPORT COL…"
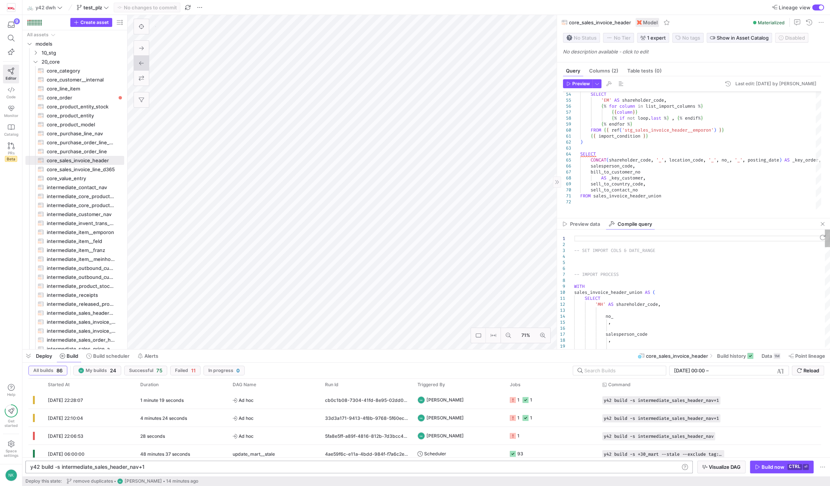
type textarea "-- SET IMPORT COLS & DATE_RANGE -- IMPORT PROCESS WITH sales_invoice_header_uni…"
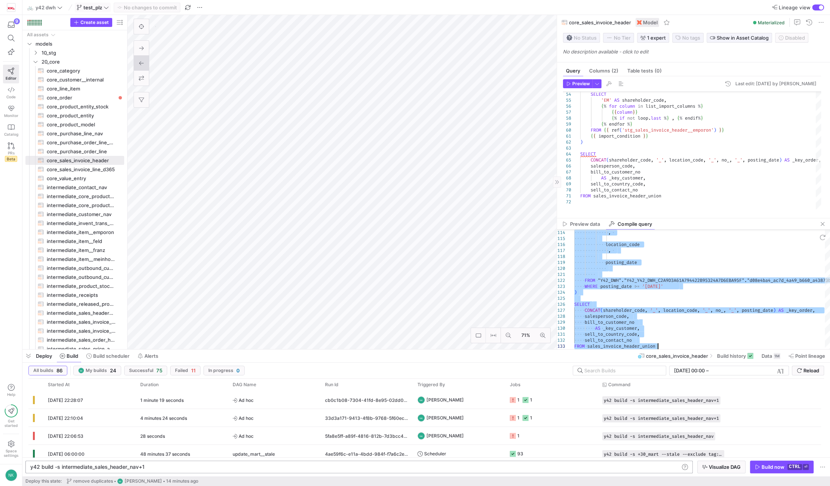
click at [104, 10] on span at bounding box center [92, 7] width 35 height 9
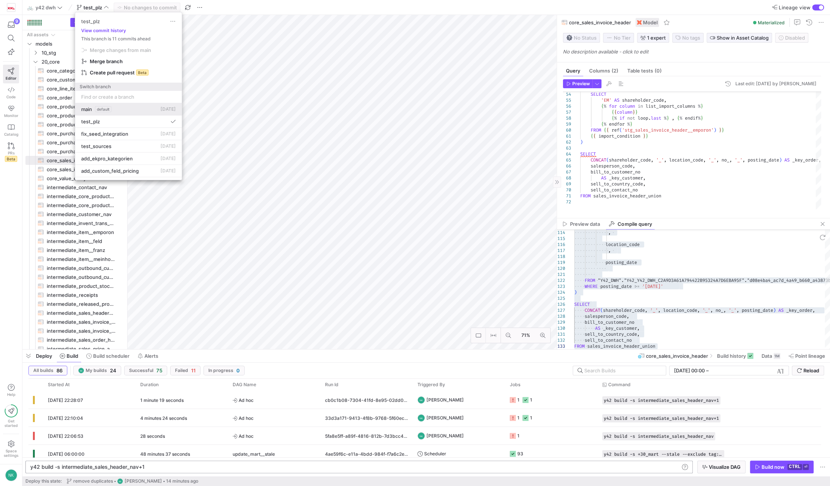
click at [95, 113] on button "main default [DATE]" at bounding box center [128, 109] width 107 height 12
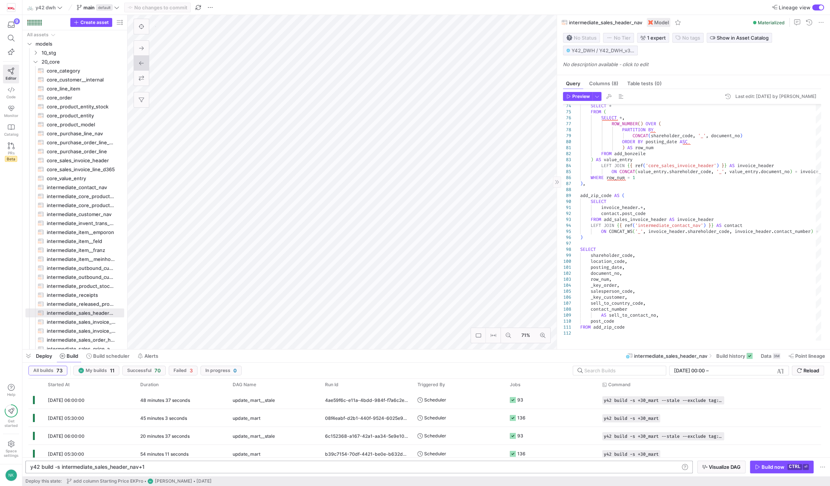
type textarea "{% set import_condition = "WHERE posting_date >= '[DATE]'"%} --WHERE sales_amou…"
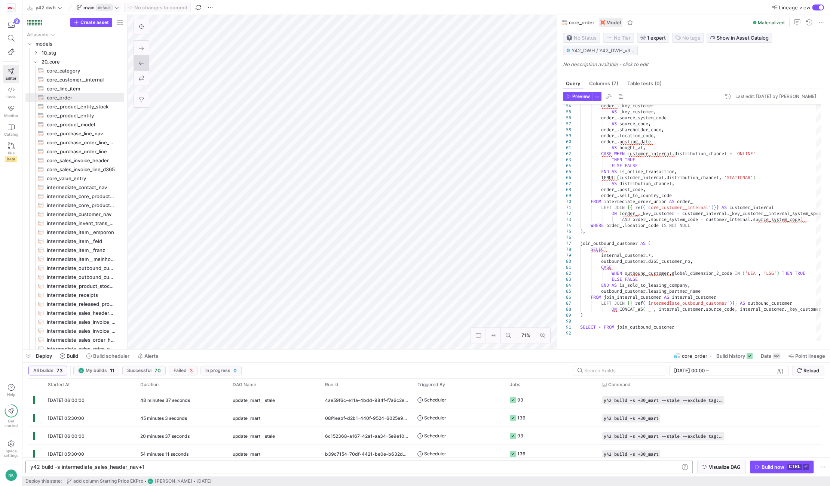
click at [116, 7] on icon at bounding box center [116, 7] width 4 height 2
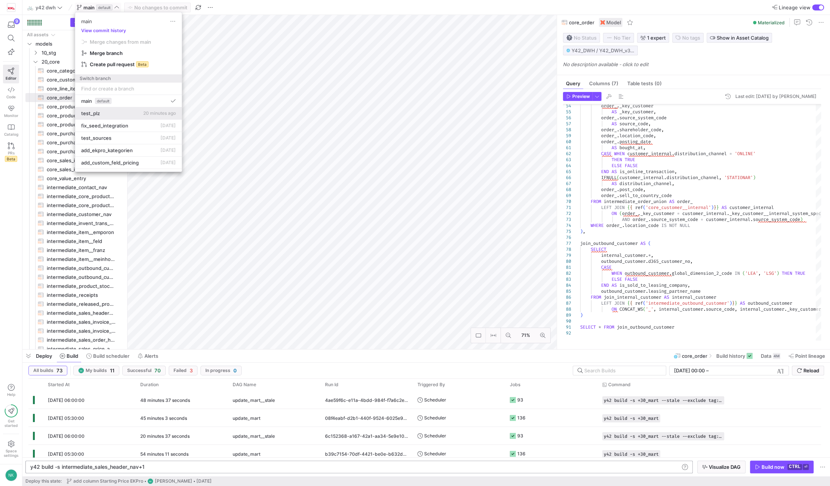
click at [111, 116] on button "test_plz 20 minutes ago" at bounding box center [128, 113] width 107 height 12
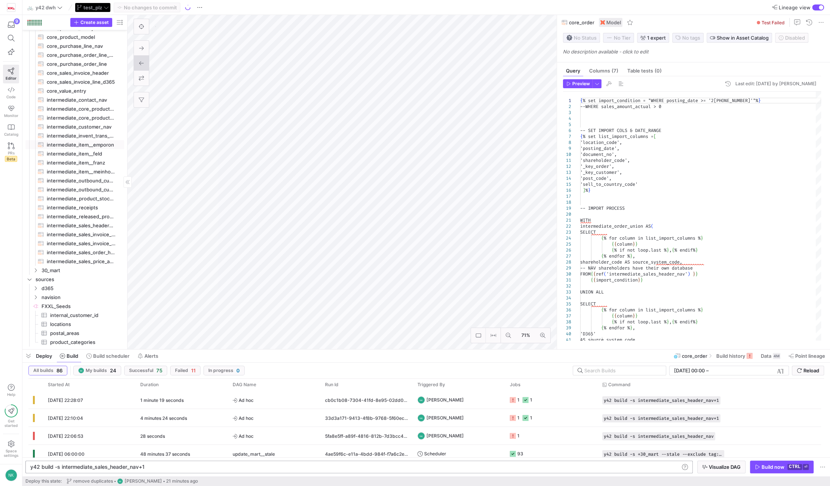
scroll to position [85, 0]
type textarea "-- SET IMPORT COLS -- this is a list of columns to be imported from Receipts, -…"
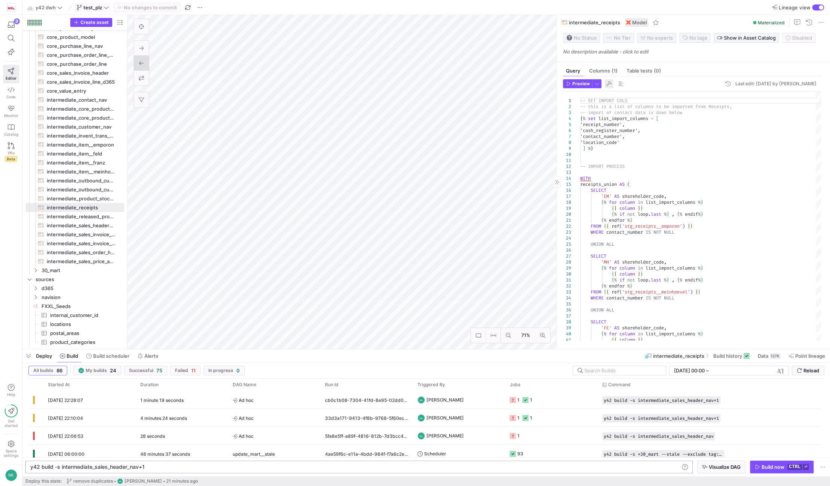
click at [608, 87] on span "button" at bounding box center [609, 83] width 9 height 9
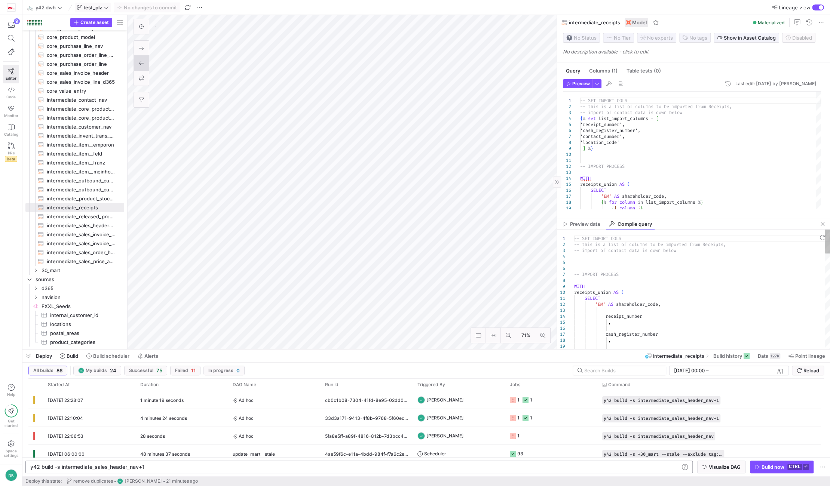
type textarea "-- SET IMPORT COLS -- this is a list of columns to be imported from Receipts, -…"
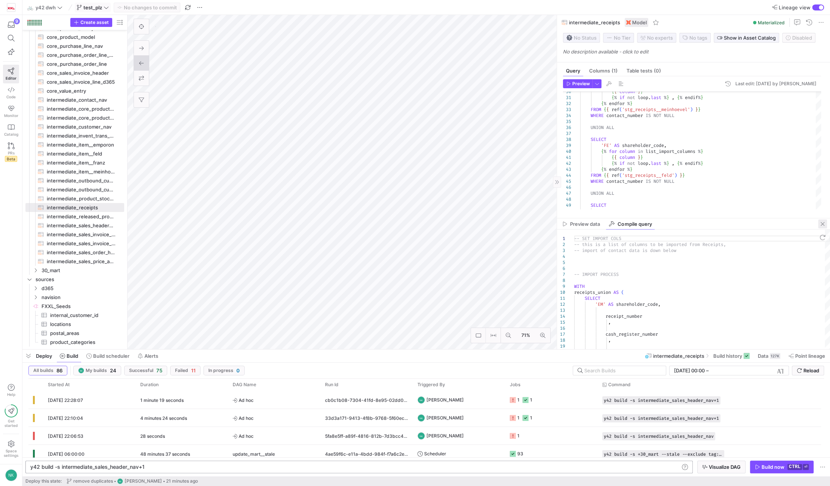
click at [824, 225] on span "button" at bounding box center [822, 224] width 9 height 9
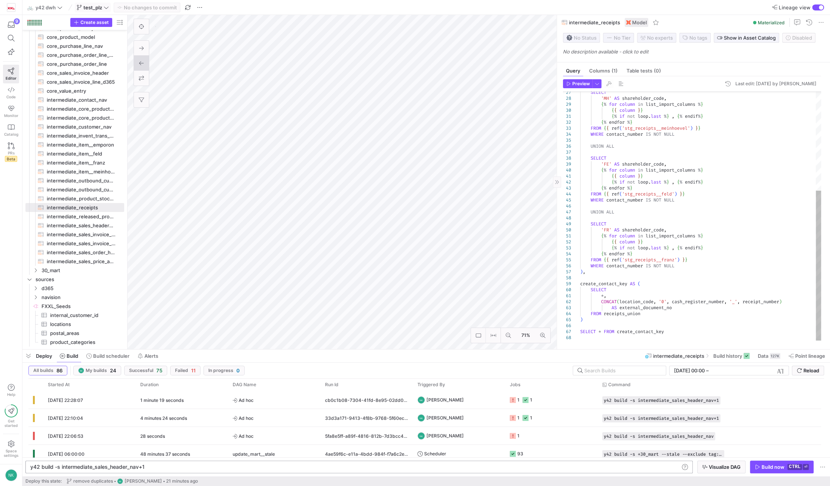
click at [637, 314] on div "{ { column } } { % if not loop . last % } , { % endif % } { % endfor % } FROM {…" at bounding box center [700, 134] width 241 height 413
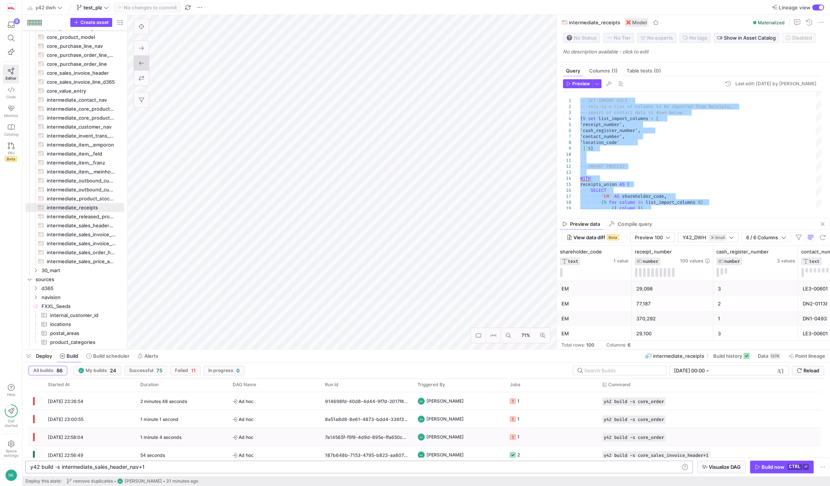
scroll to position [89, 0]
click at [279, 438] on span "Ad hoc" at bounding box center [274, 438] width 83 height 18
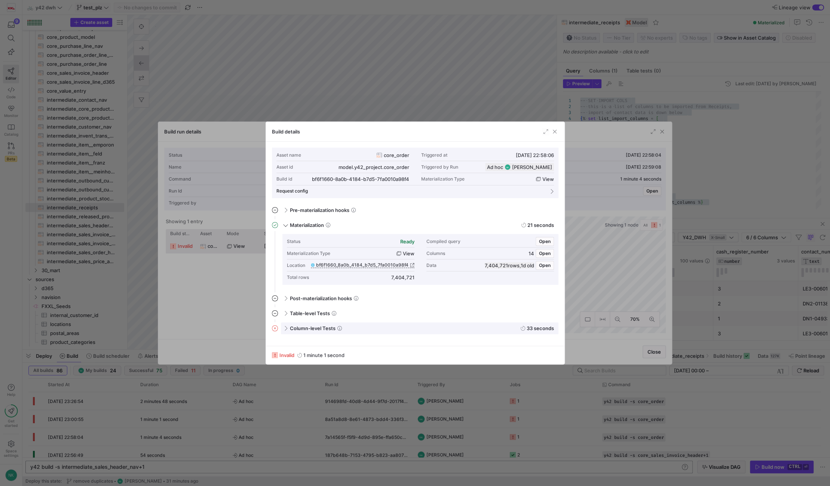
click at [283, 328] on span at bounding box center [285, 328] width 6 height 3
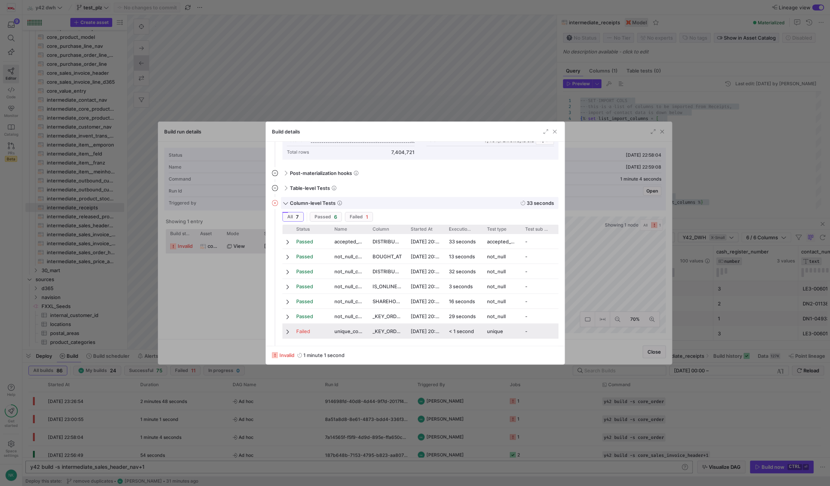
scroll to position [125, 0]
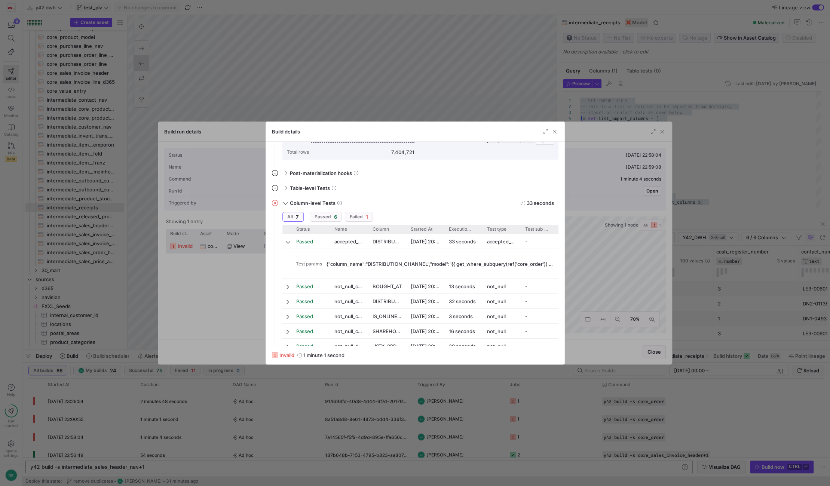
click at [554, 136] on div "Build details" at bounding box center [415, 132] width 299 height 20
click at [554, 132] on span "button" at bounding box center [554, 131] width 7 height 7
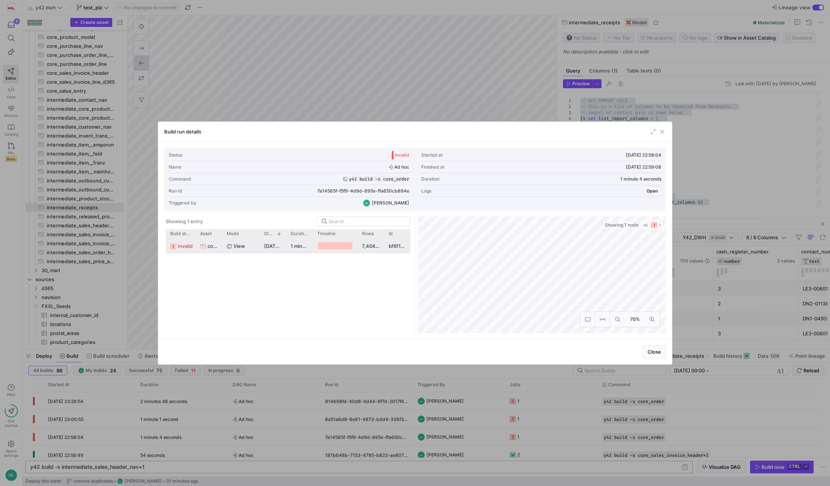
click at [663, 135] on span "button" at bounding box center [661, 131] width 7 height 7
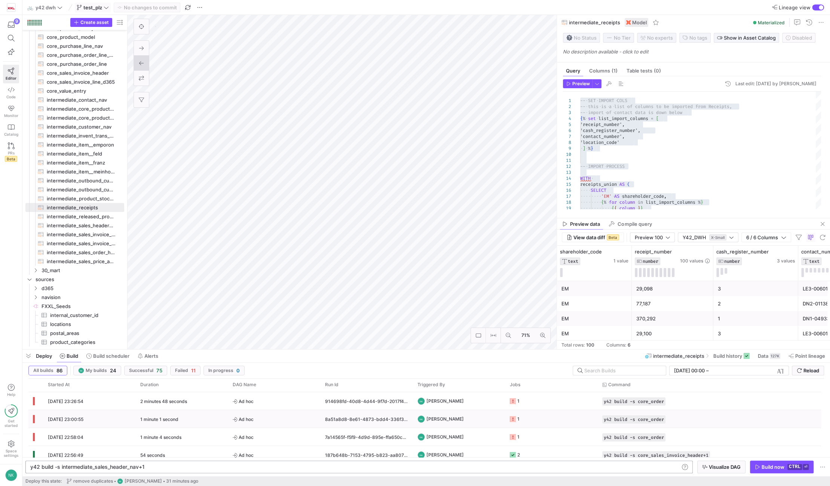
click at [263, 423] on span "Ad hoc" at bounding box center [274, 420] width 83 height 18
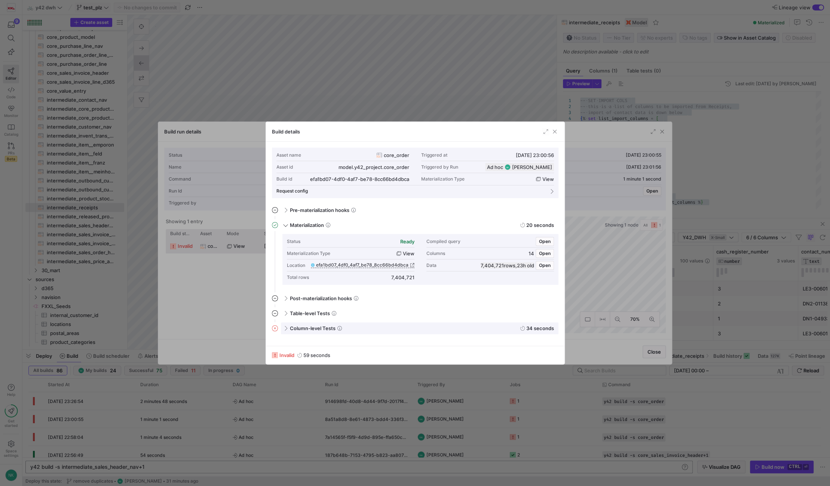
click at [289, 328] on div "Column-level Tests 34 seconds" at bounding box center [420, 328] width 278 height 12
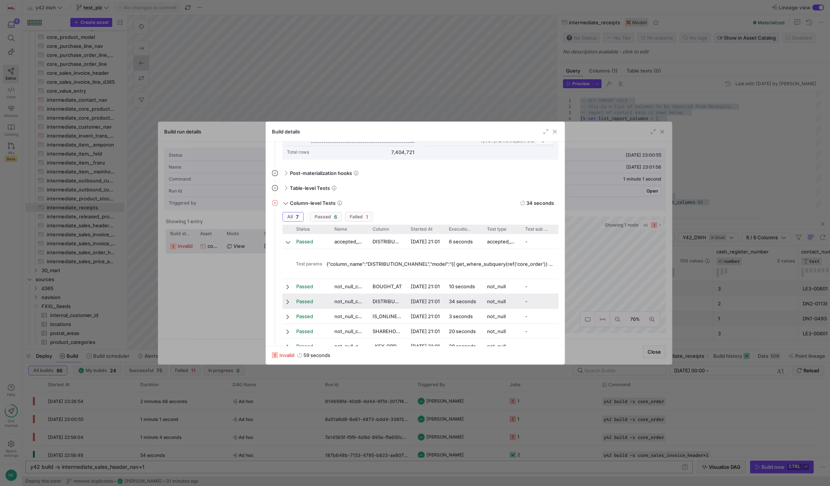
scroll to position [155, 0]
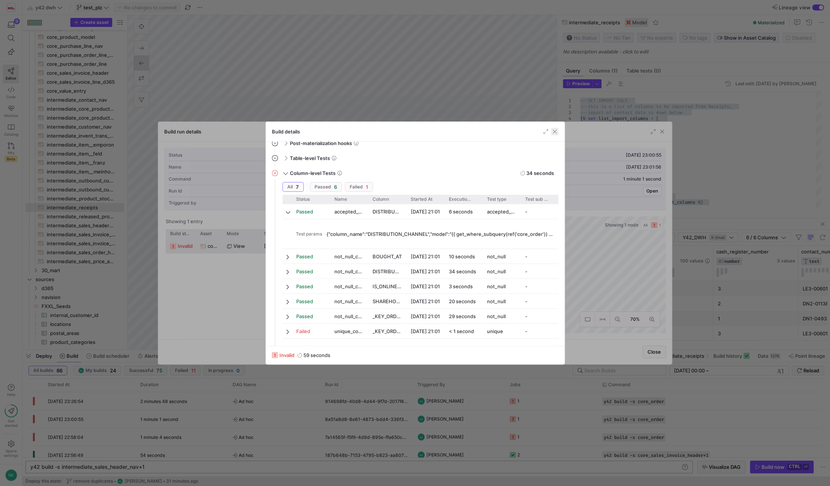
click at [554, 134] on span "button" at bounding box center [554, 131] width 7 height 7
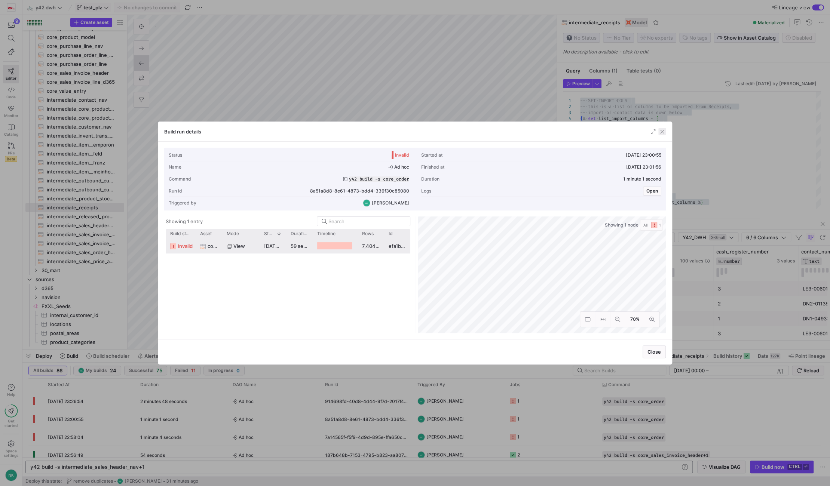
click at [661, 130] on span "button" at bounding box center [661, 131] width 7 height 7
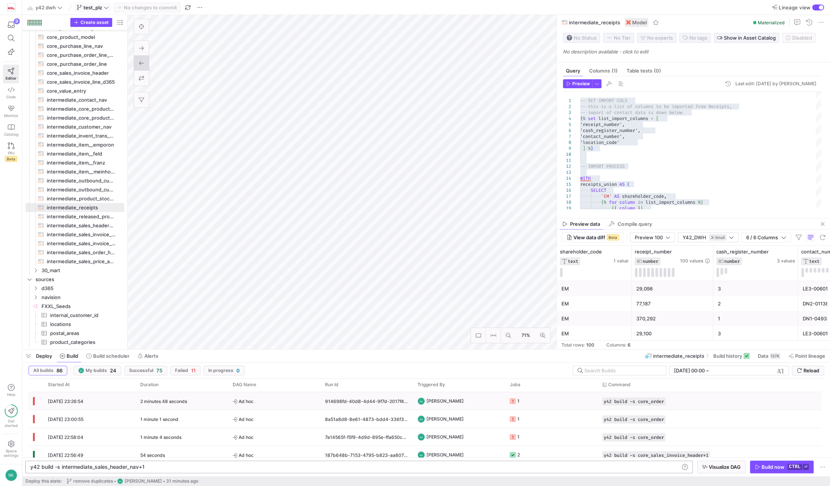
click at [192, 409] on div "2 minutes 48 seconds" at bounding box center [182, 401] width 92 height 18
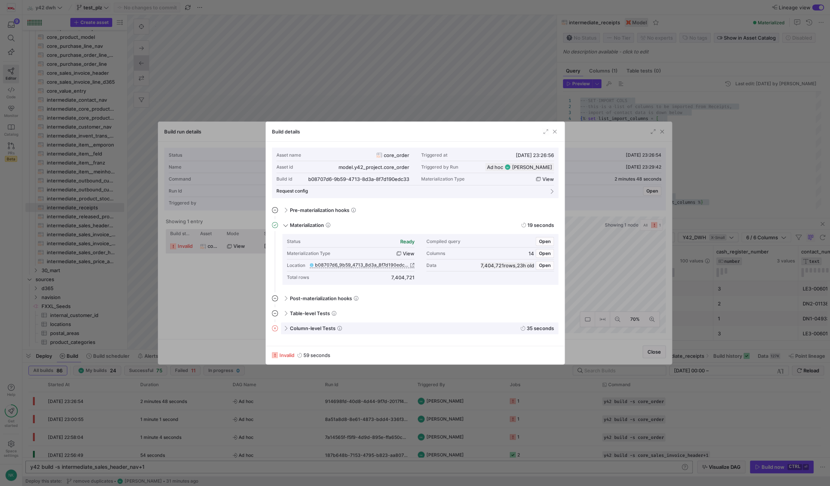
click at [281, 332] on div "Column-level Tests 35 seconds" at bounding box center [420, 328] width 278 height 12
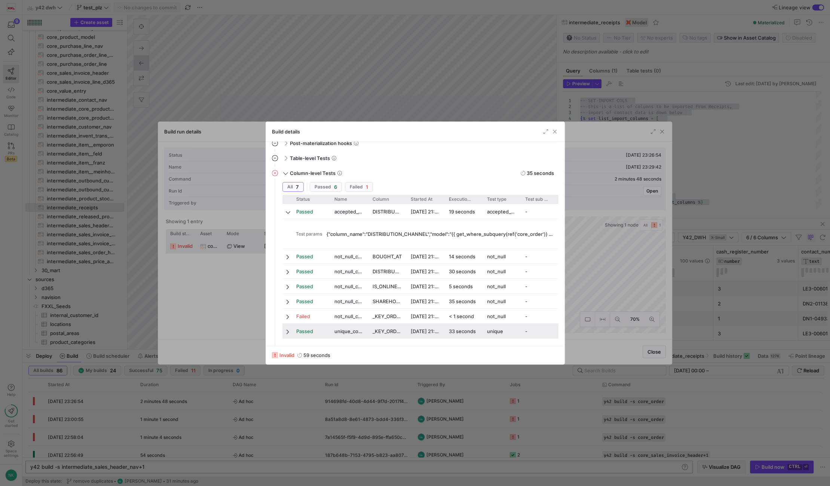
click at [289, 333] on span at bounding box center [288, 332] width 5 height 6
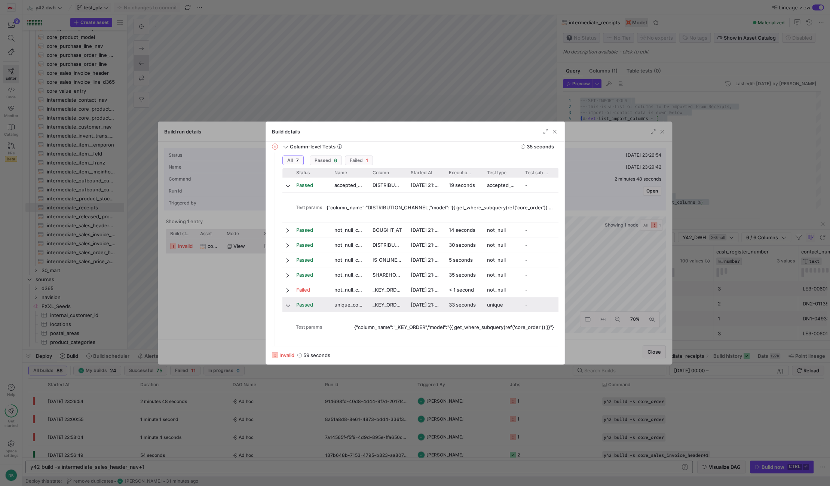
scroll to position [185, 0]
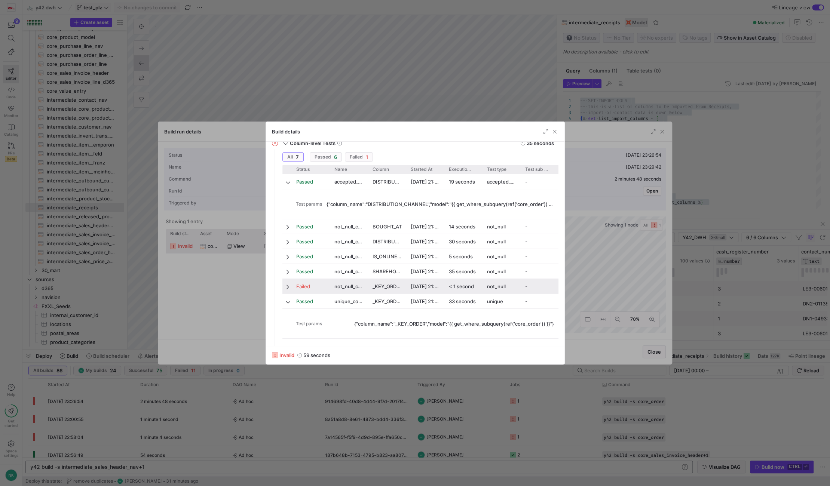
click at [286, 288] on span at bounding box center [288, 287] width 5 height 6
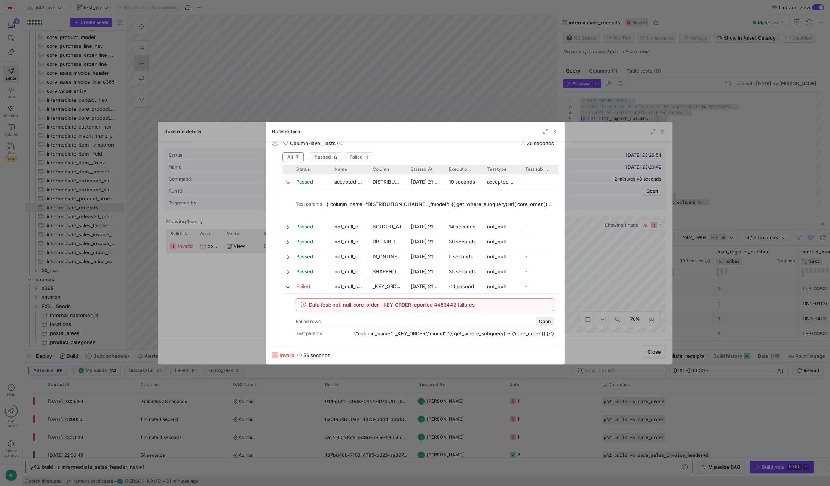
click at [545, 320] on span "Open" at bounding box center [545, 321] width 12 height 5
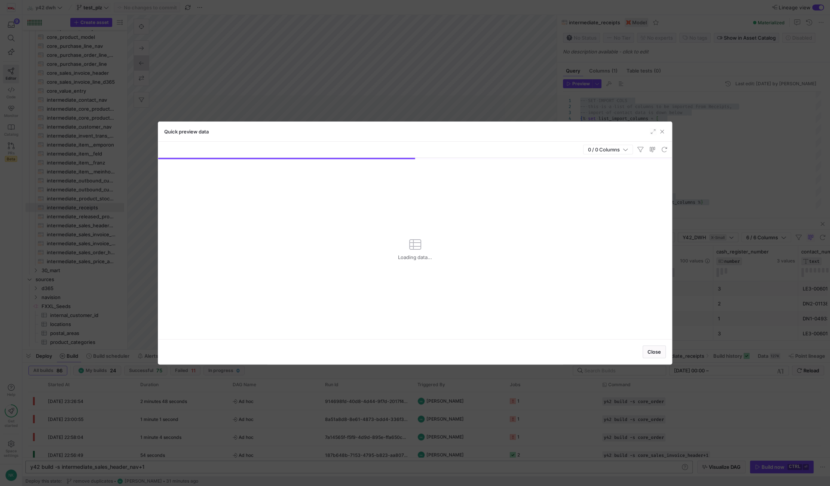
click at [323, 424] on div at bounding box center [415, 243] width 830 height 486
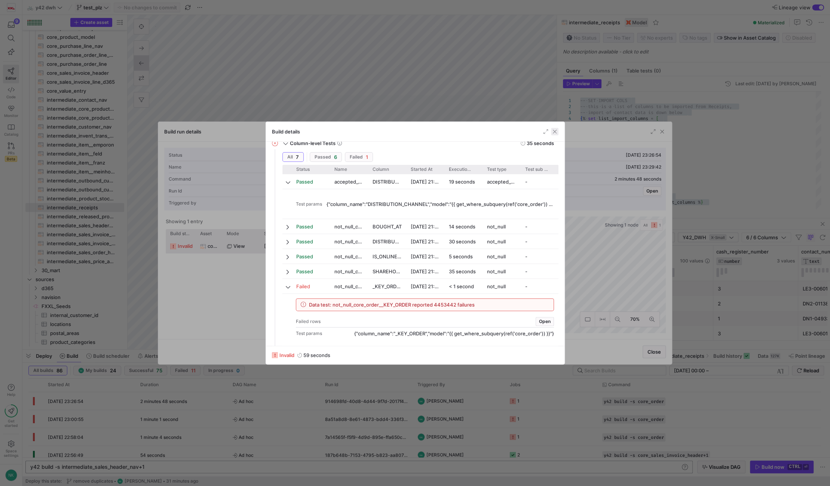
click at [554, 130] on span "button" at bounding box center [554, 131] width 7 height 7
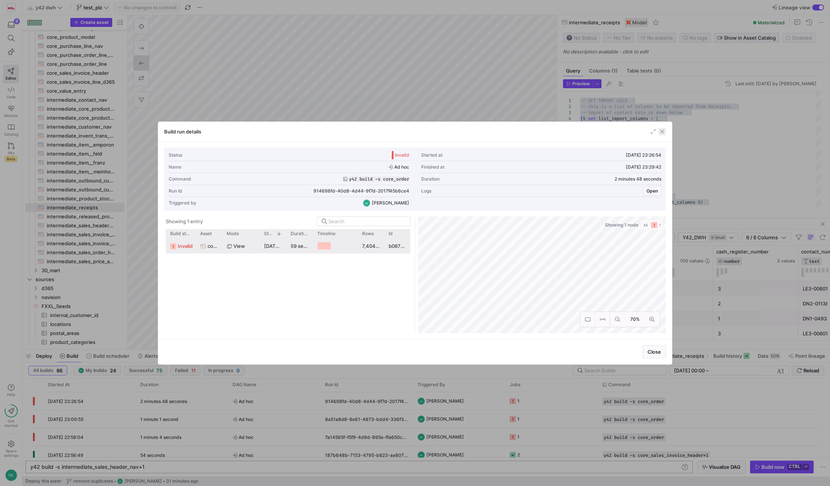
click at [663, 131] on span "button" at bounding box center [661, 131] width 7 height 7
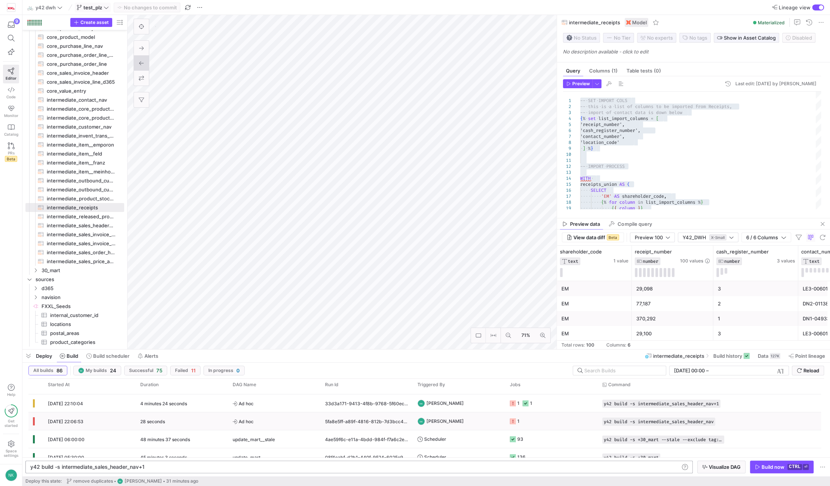
scroll to position [15, 0]
click at [199, 4] on span "button" at bounding box center [199, 7] width 9 height 9
click at [220, 100] on span "Open Y42 GitLab Repository" at bounding box center [239, 102] width 65 height 6
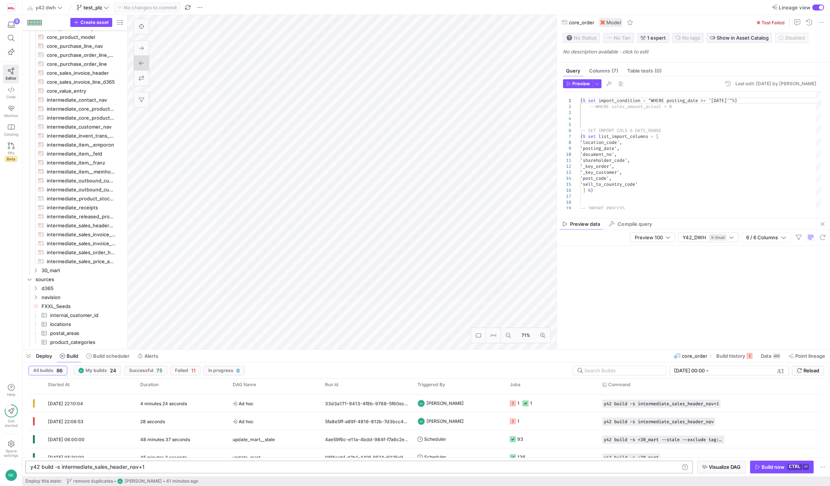
scroll to position [63, 0]
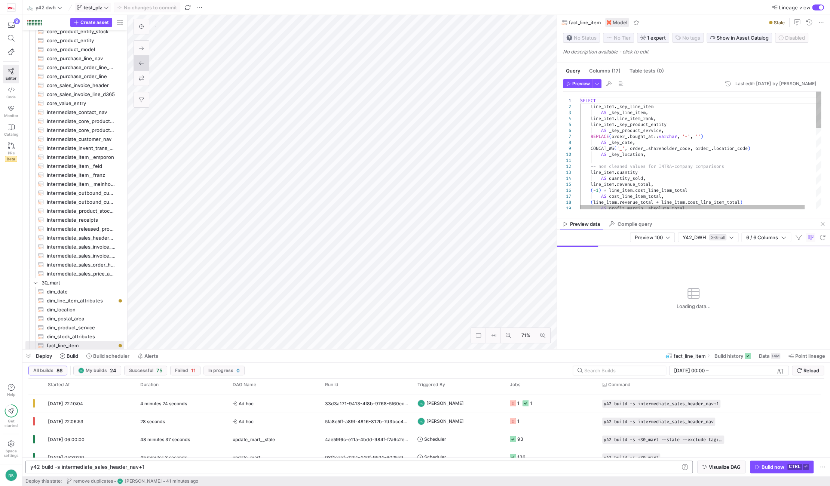
scroll to position [75, 0]
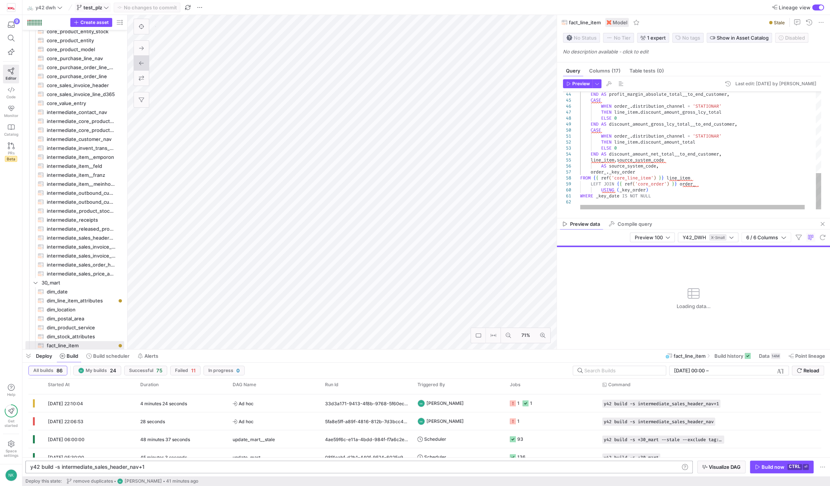
click at [634, 188] on div "END AS profit_margin_absolute_total__to_end_customer , CASE WHEN order_ . distr…" at bounding box center [706, 19] width 253 height 382
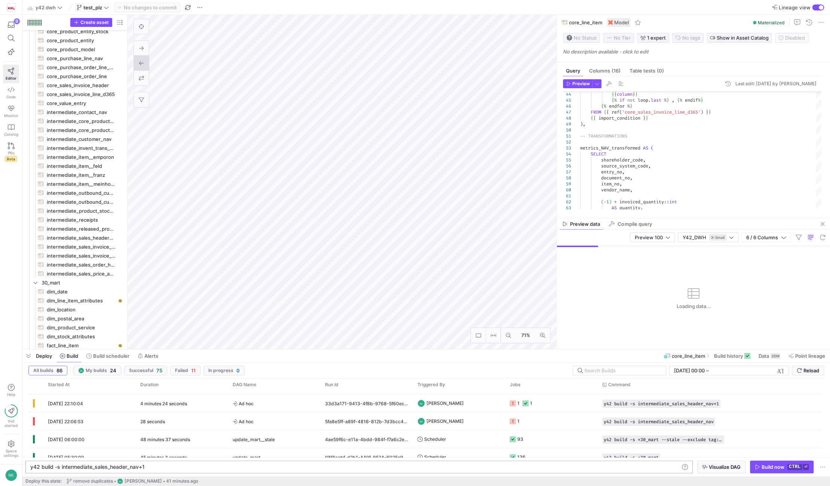
scroll to position [54, 0]
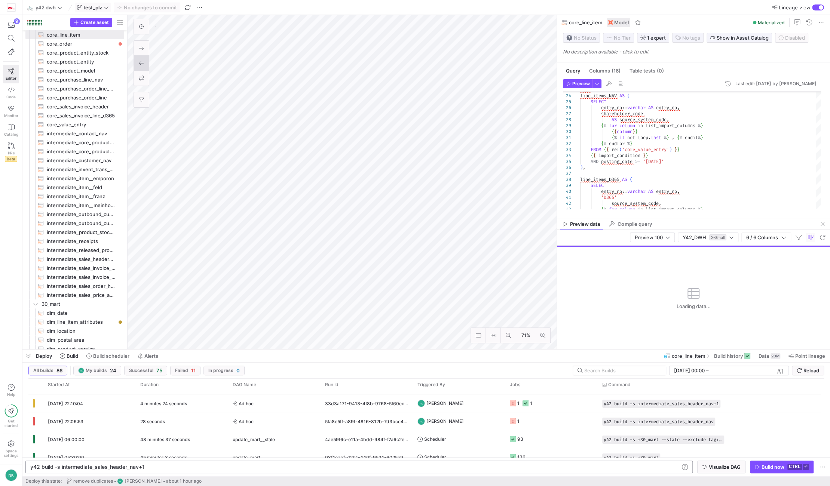
type textarea "{% set import_condition = " WHERE ABS(sales_amount_actual) < POWER(10,8) " %} -…"
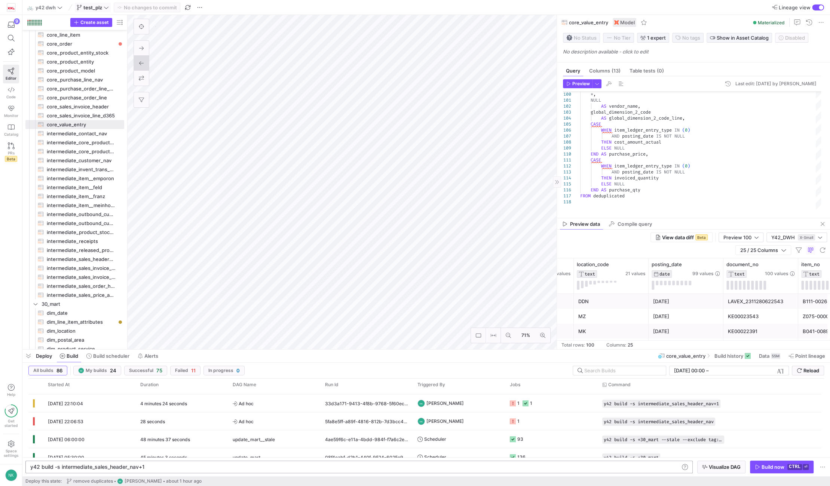
scroll to position [0, 548]
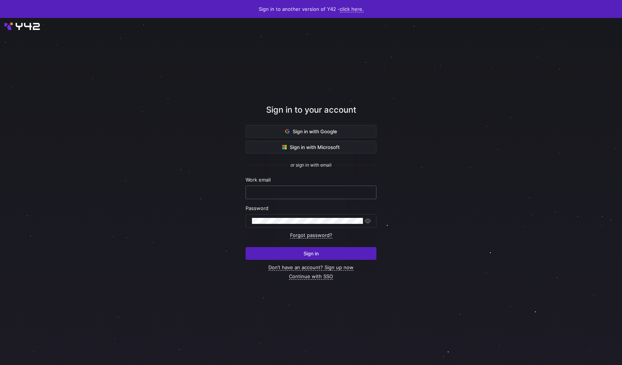
click at [292, 190] on input "text" at bounding box center [311, 192] width 118 height 6
click at [0, 364] on nordpass-autofill-portal at bounding box center [0, 365] width 0 height 0
type input "[PERSON_NAME][EMAIL_ADDRESS][PERSON_NAME][DOMAIN_NAME]"
click at [298, 253] on span "submit" at bounding box center [311, 253] width 130 height 12
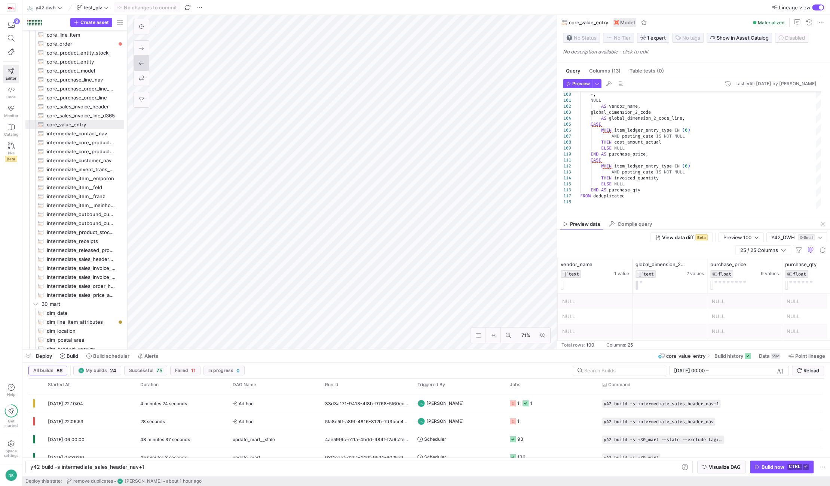
scroll to position [0, 1622]
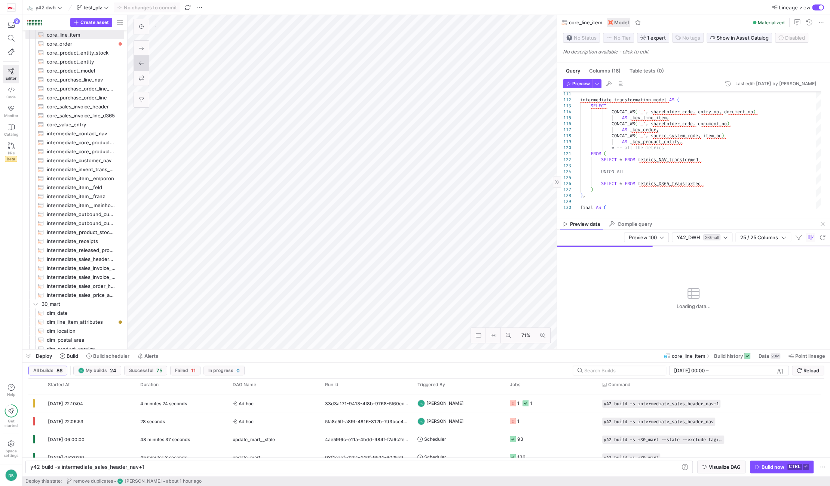
type textarea "{% set import_condition = "WHERE posting_date >= '[DATE]'"%} --WHERE sales_amou…"
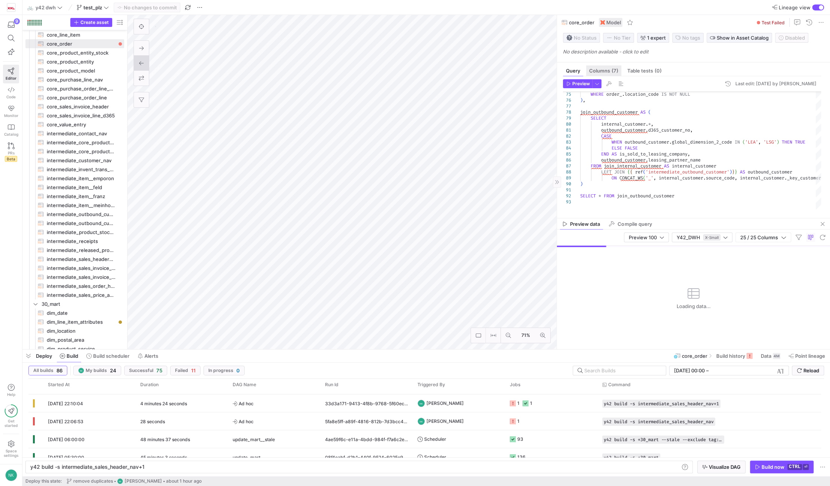
click at [601, 68] on span "Columns (7)" at bounding box center [603, 70] width 29 height 5
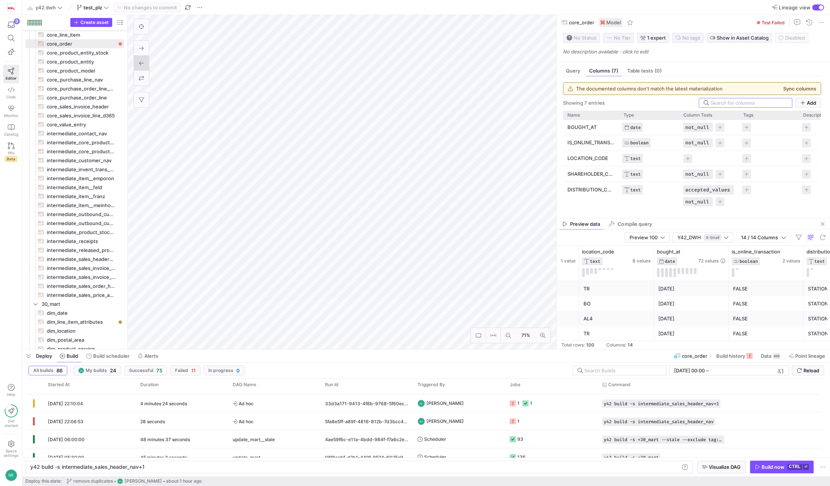
scroll to position [0, 584]
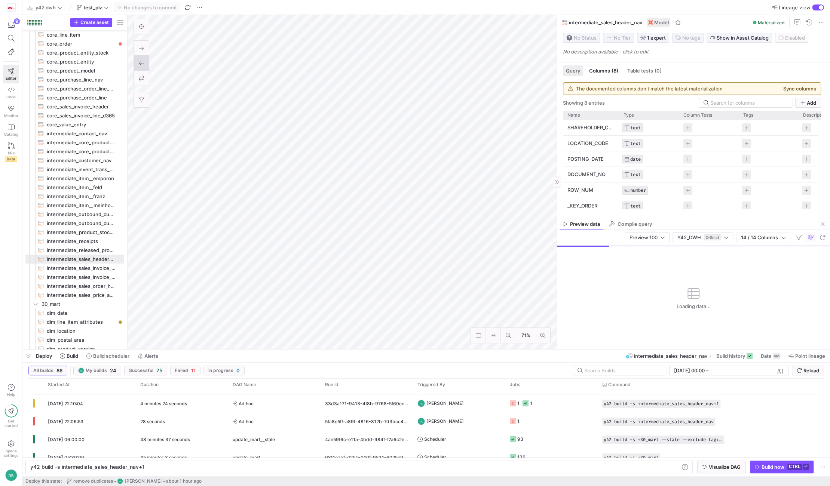
click at [569, 73] on span "Query" at bounding box center [573, 70] width 14 height 5
